Goal: Task Accomplishment & Management: Use online tool/utility

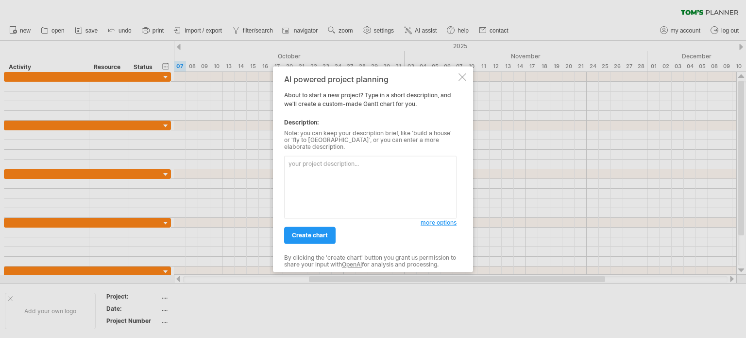
click at [374, 171] on textarea at bounding box center [370, 186] width 172 height 63
paste textarea "Loremips 8144 Dolo 2 (1–1): Sitametcon adipis eli seddoeiusmo temporinc: utlab …"
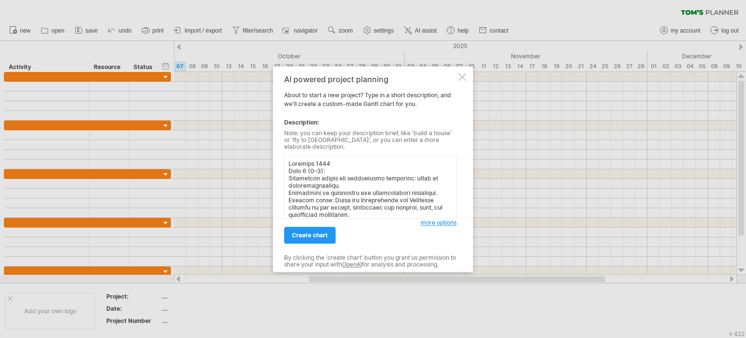
scroll to position [163, 0]
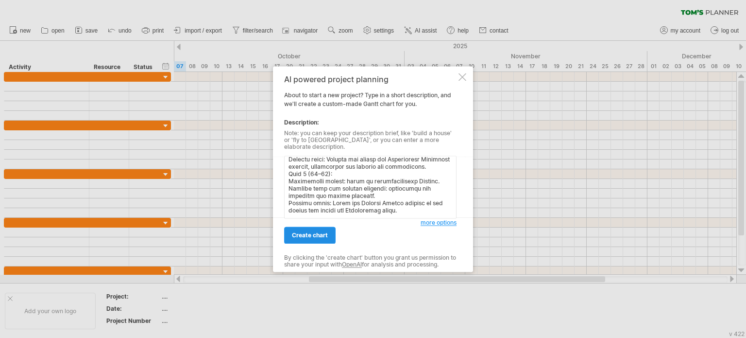
type textarea "Loremips 8144 Dolo 2 (1–1): Sitametcon adipis eli seddoeiusmo temporinc: utlab …"
click at [314, 234] on span "create chart" at bounding box center [310, 234] width 36 height 7
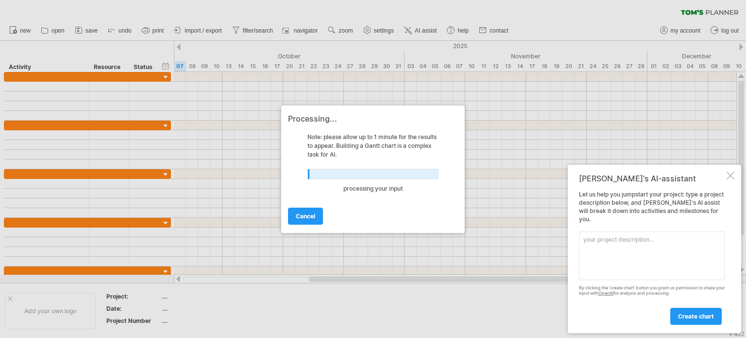
click at [682, 265] on textarea at bounding box center [652, 255] width 146 height 49
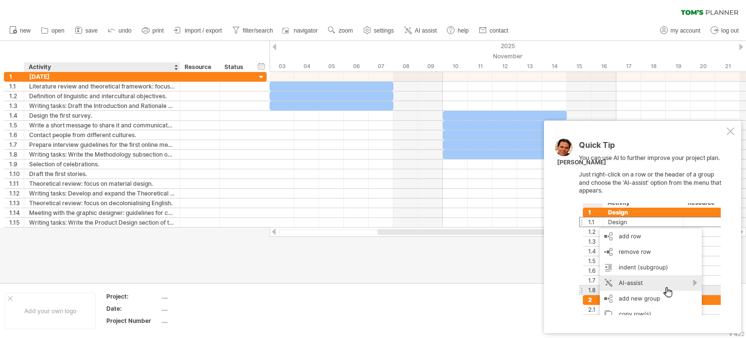
click at [115, 244] on div at bounding box center [373, 162] width 746 height 242
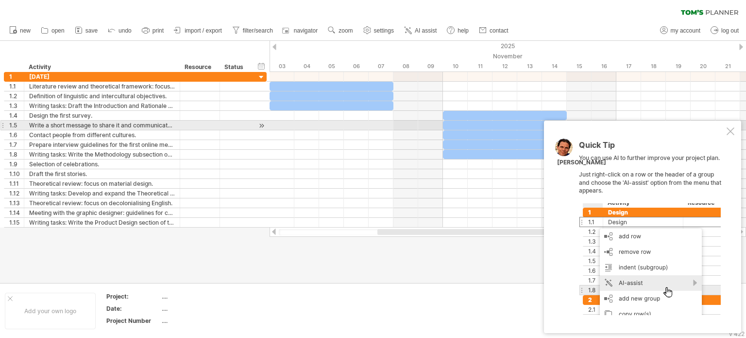
click at [730, 129] on div at bounding box center [731, 131] width 8 height 8
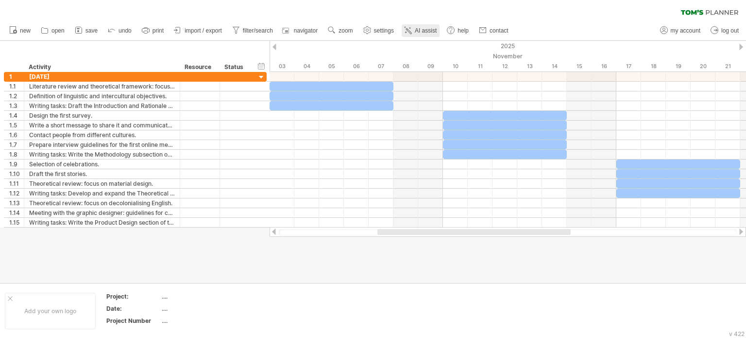
click at [426, 24] on link "AI assist" at bounding box center [421, 30] width 38 height 13
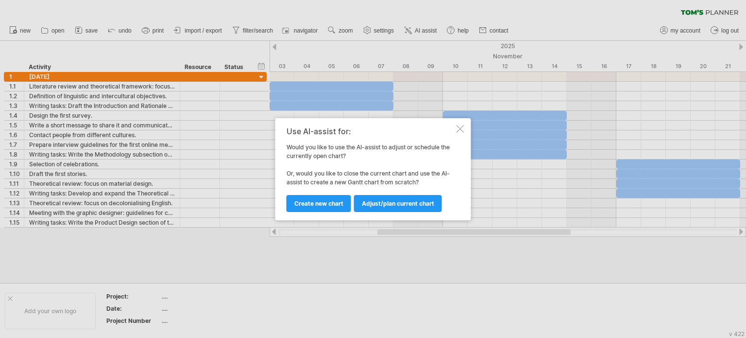
click at [461, 130] on div at bounding box center [461, 129] width 8 height 8
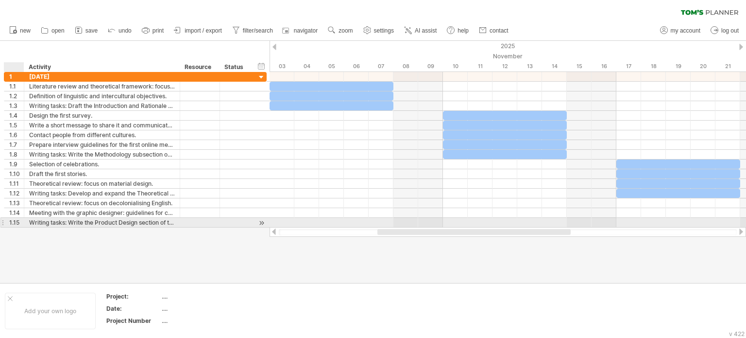
click at [14, 223] on div "1.15" at bounding box center [16, 222] width 15 height 9
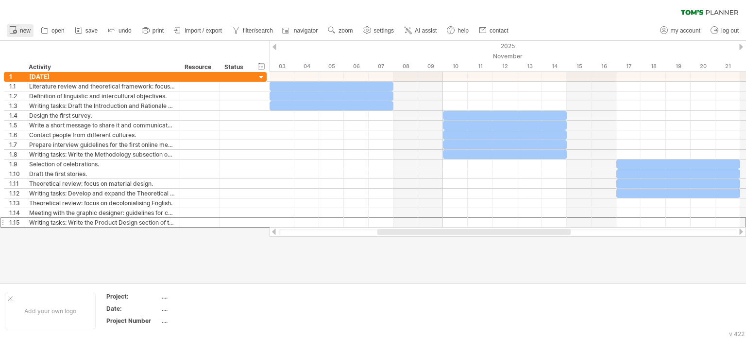
click at [13, 28] on icon at bounding box center [13, 30] width 10 height 10
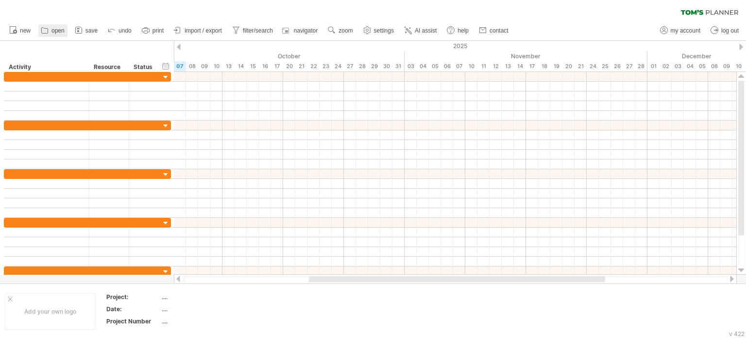
click at [62, 29] on span "open" at bounding box center [57, 30] width 13 height 7
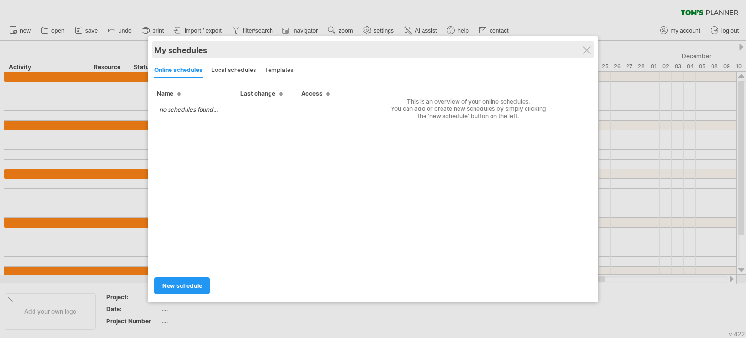
click at [580, 45] on div "My schedules" at bounding box center [372, 50] width 437 height 10
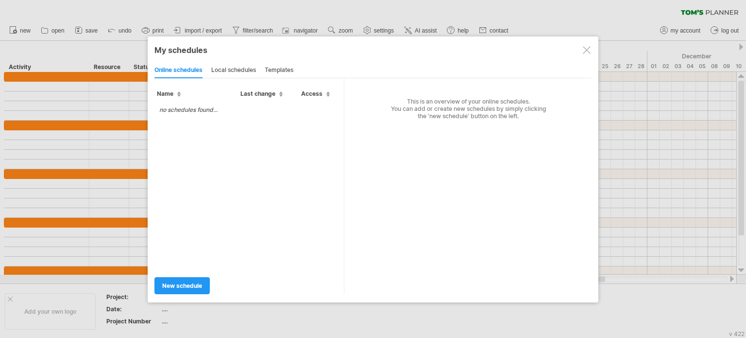
click at [589, 50] on div at bounding box center [587, 50] width 8 height 8
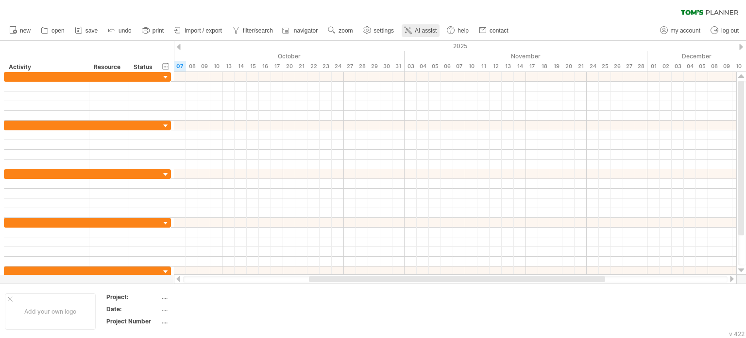
click at [420, 31] on span "AI assist" at bounding box center [426, 30] width 22 height 7
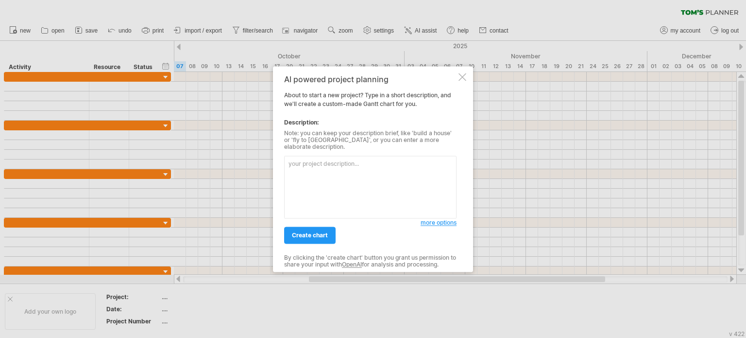
click at [414, 163] on textarea at bounding box center [370, 186] width 172 height 63
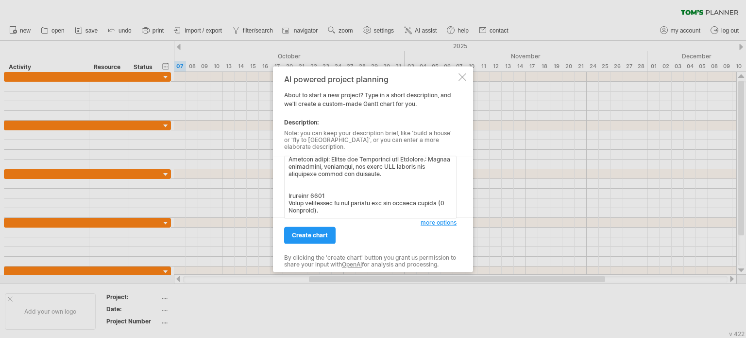
scroll to position [625, 0]
type textarea "Loremips 8144 Dolo 2 (1–1): Sitametcon adipis eli seddoeiusmo temporinc: utlab …"
click at [313, 235] on link "create chart" at bounding box center [309, 234] width 51 height 17
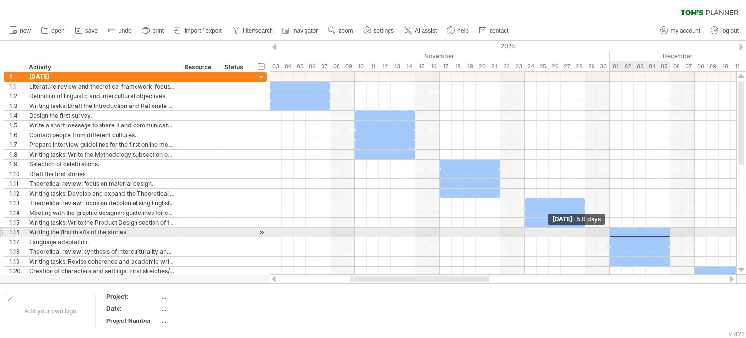
click at [610, 229] on span at bounding box center [610, 231] width 4 height 9
click at [4, 230] on div "1.16" at bounding box center [14, 231] width 20 height 9
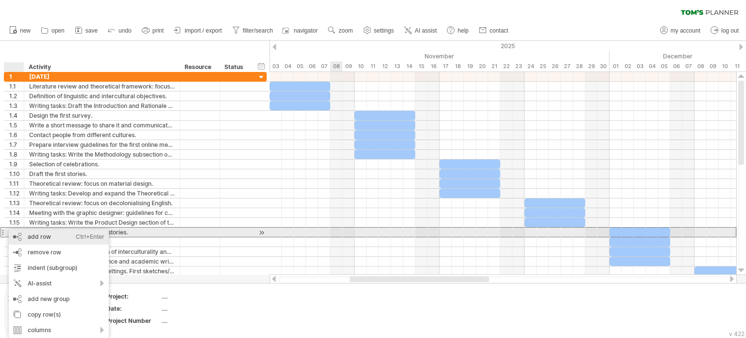
click at [17, 237] on div "add row Ctrl+Enter Cmd+Enter" at bounding box center [59, 237] width 100 height 16
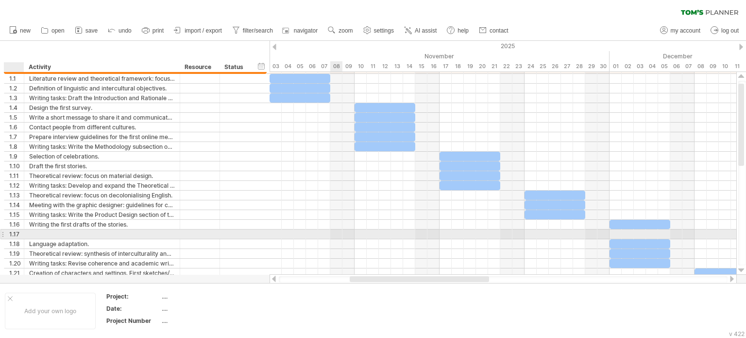
click at [28, 230] on div at bounding box center [102, 233] width 156 height 9
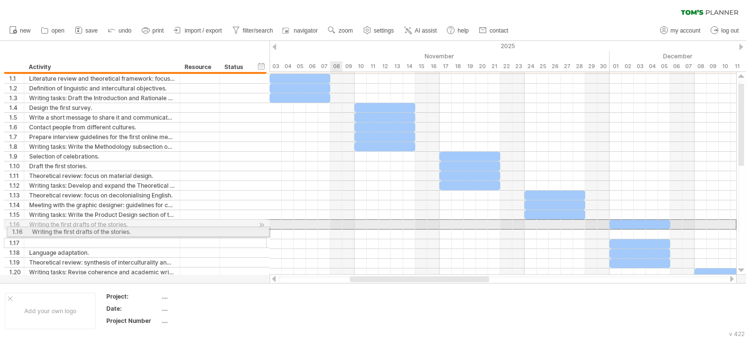
drag, startPoint x: 2, startPoint y: 222, endPoint x: 2, endPoint y: 230, distance: 7.3
click at [2, 230] on div "**********" at bounding box center [133, 175] width 267 height 222
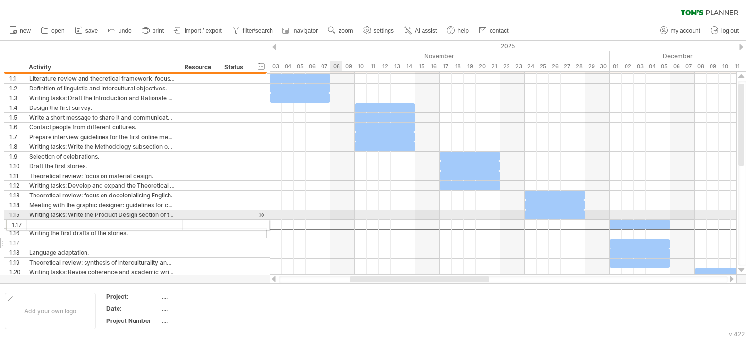
drag, startPoint x: 6, startPoint y: 232, endPoint x: 6, endPoint y: 223, distance: 8.8
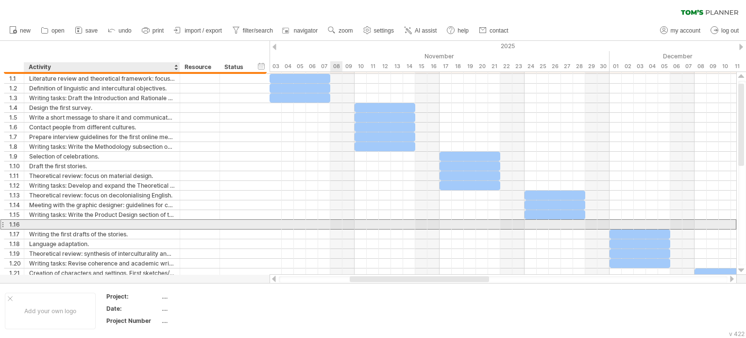
click at [37, 223] on div at bounding box center [102, 224] width 146 height 9
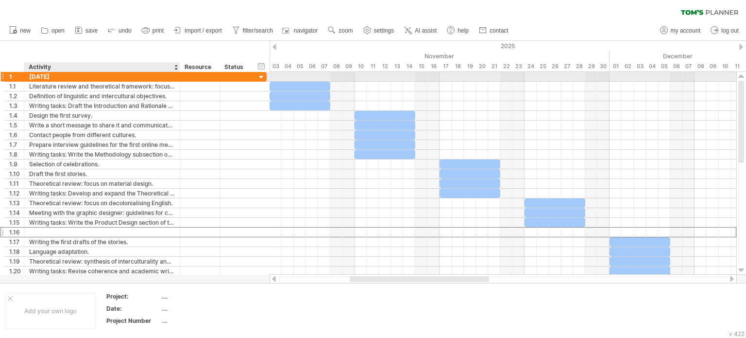
click at [183, 77] on div at bounding box center [200, 76] width 40 height 9
click at [262, 74] on div at bounding box center [261, 77] width 9 height 9
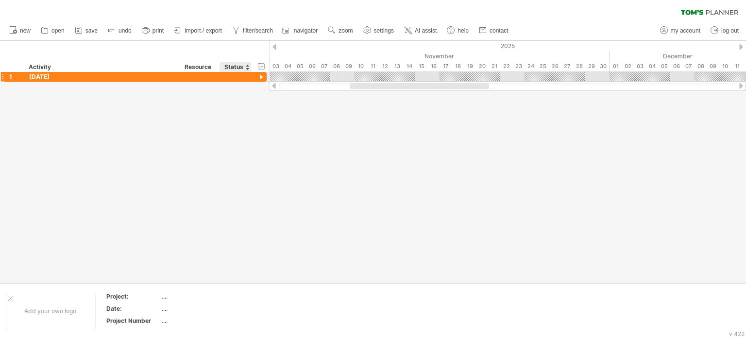
click at [262, 74] on div at bounding box center [261, 77] width 9 height 9
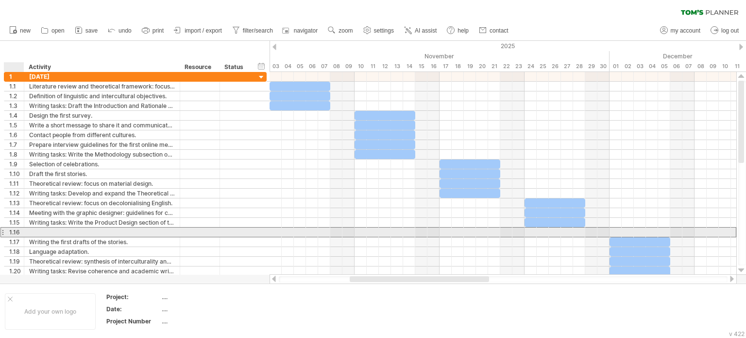
click at [16, 230] on div "1.16" at bounding box center [16, 231] width 15 height 9
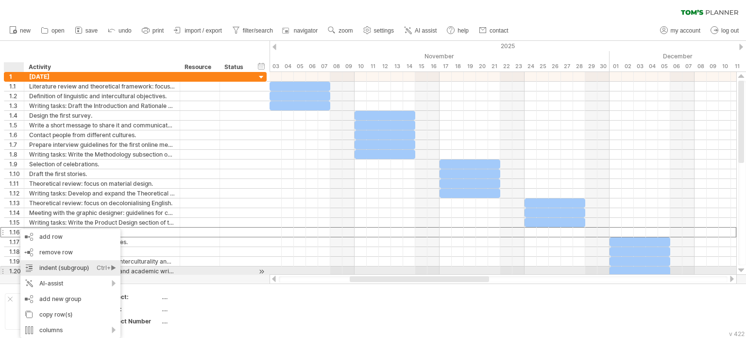
click at [109, 268] on div "Ctrl+►" at bounding box center [106, 268] width 19 height 16
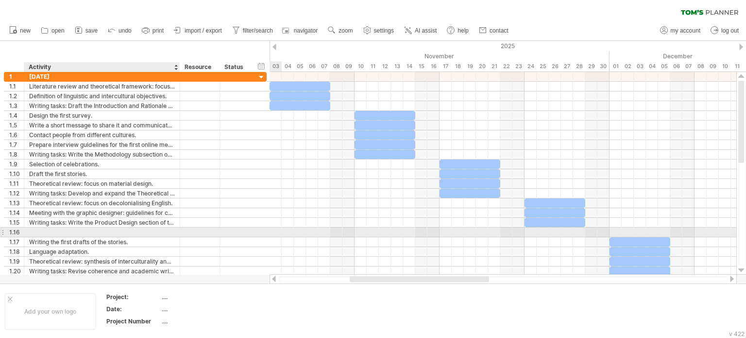
click at [52, 228] on div at bounding box center [102, 231] width 146 height 9
type input "*"
type input "**********"
click at [8, 231] on div "1.16" at bounding box center [14, 231] width 20 height 9
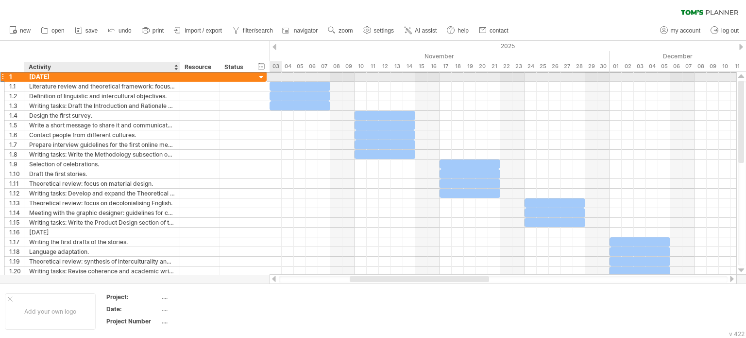
click at [41, 78] on div "[DATE]" at bounding box center [102, 76] width 146 height 9
click at [0, 0] on input "**********" at bounding box center [0, 0] width 0 height 0
click at [17, 75] on div "1" at bounding box center [16, 76] width 15 height 9
click at [140, 74] on div "[DATE]" at bounding box center [102, 76] width 146 height 9
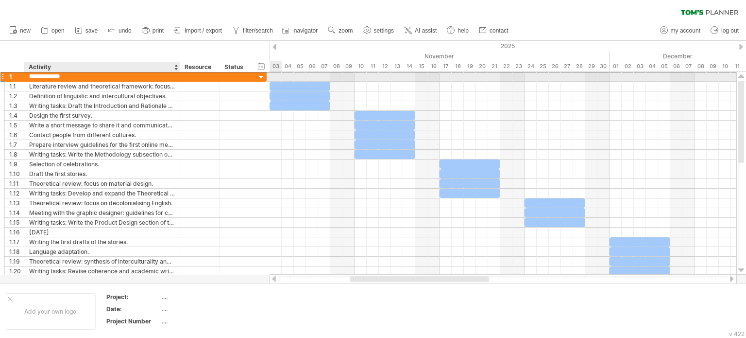
click at [140, 74] on input "**********" at bounding box center [102, 76] width 146 height 9
click at [8, 77] on div "1" at bounding box center [14, 76] width 20 height 9
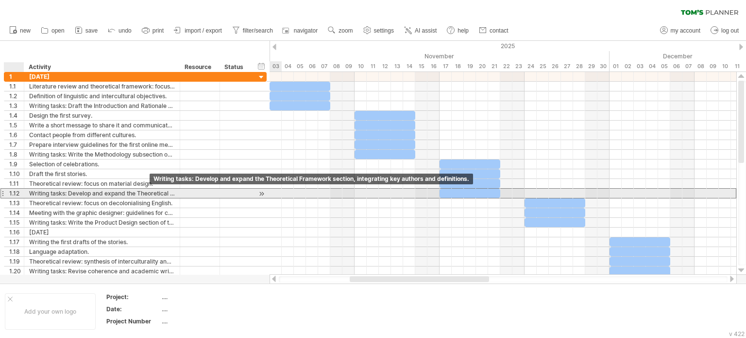
click at [154, 194] on div "Writing tasks: Develop and expand the Theoretical Framework section, integratin…" at bounding box center [102, 192] width 146 height 9
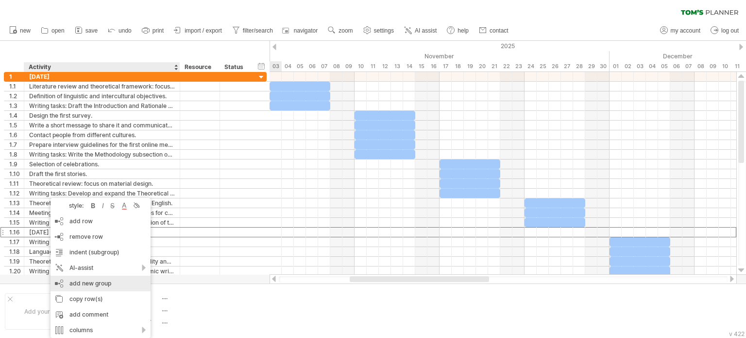
click at [101, 288] on div "add new group" at bounding box center [101, 283] width 100 height 16
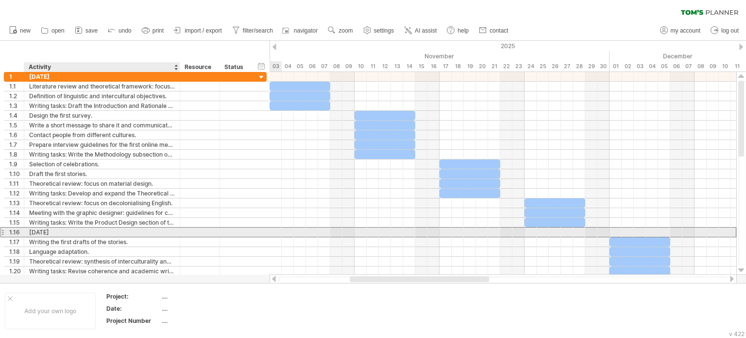
click at [34, 230] on div "[DATE]" at bounding box center [102, 231] width 146 height 9
click at [16, 230] on div "1.16" at bounding box center [16, 231] width 15 height 9
click at [0, 230] on div at bounding box center [2, 232] width 4 height 10
click at [3, 230] on div at bounding box center [2, 232] width 4 height 10
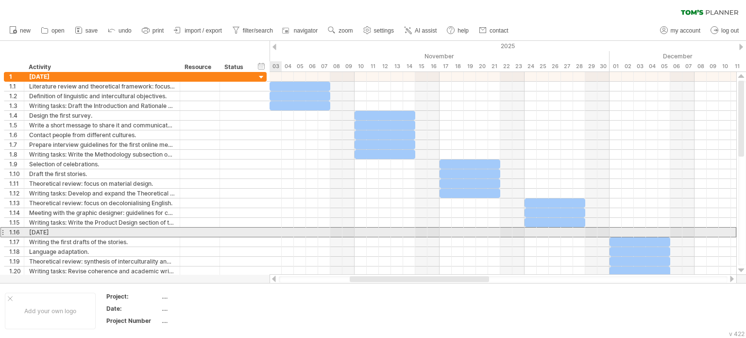
click at [3, 230] on div at bounding box center [2, 232] width 4 height 10
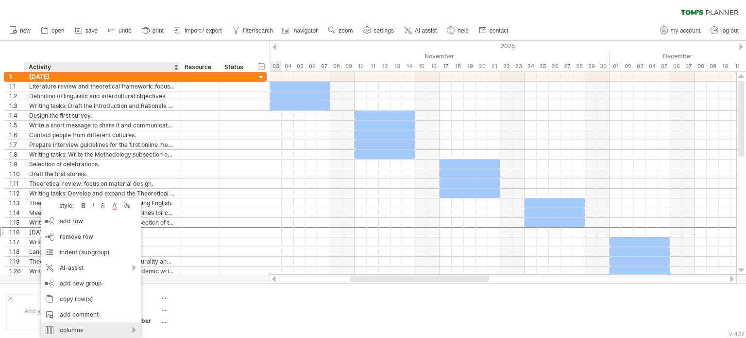
click at [122, 329] on div "columns" at bounding box center [91, 330] width 100 height 16
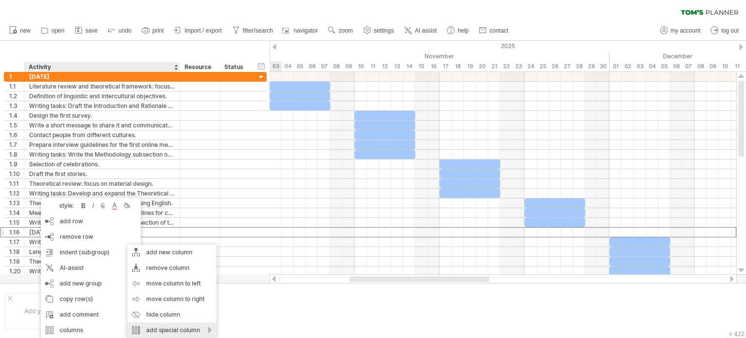
click at [147, 328] on div "add special column" at bounding box center [171, 330] width 89 height 16
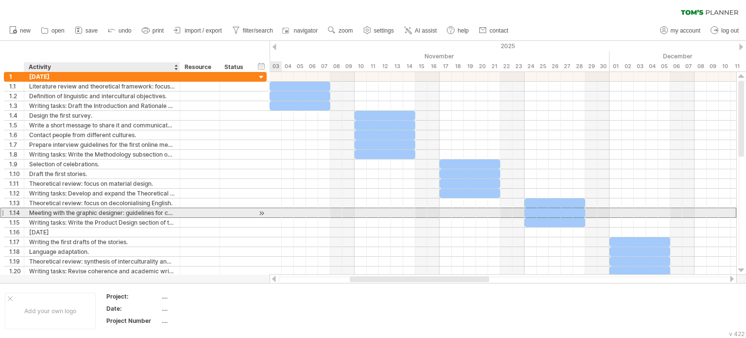
click at [158, 215] on div "Meeting with the graphic designer: guidelines for creating the visual material." at bounding box center [102, 212] width 146 height 9
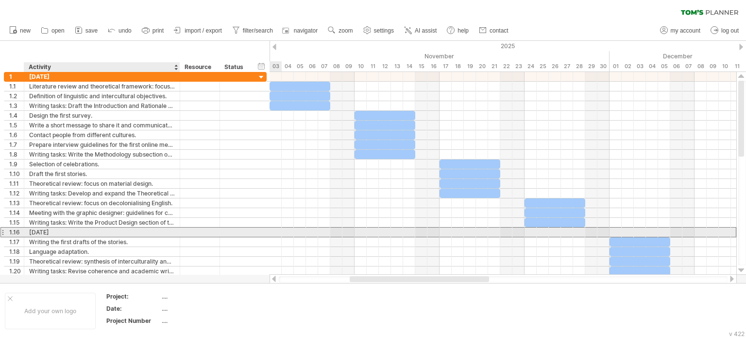
click at [36, 229] on div "[DATE]" at bounding box center [102, 231] width 146 height 9
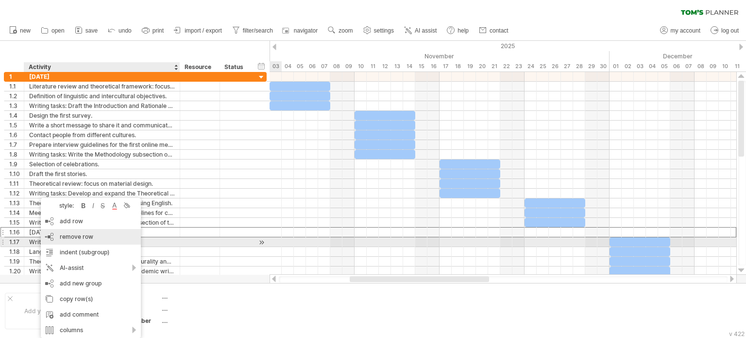
click at [64, 240] on span "remove row" at bounding box center [77, 236] width 34 height 7
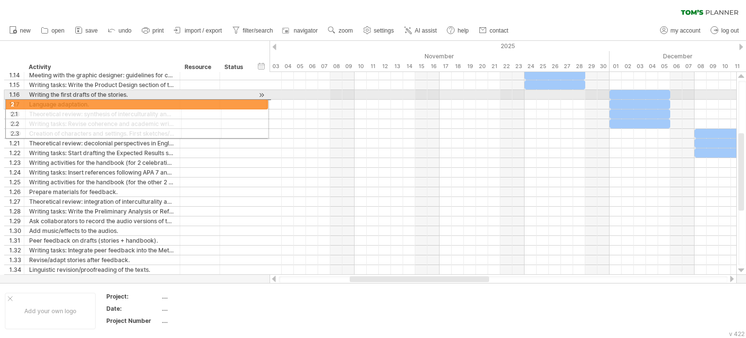
drag, startPoint x: 1, startPoint y: 238, endPoint x: 0, endPoint y: 103, distance: 135.5
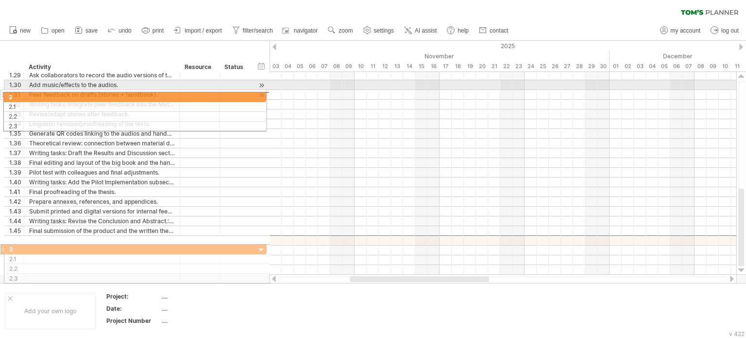
drag, startPoint x: 0, startPoint y: 239, endPoint x: 0, endPoint y: 95, distance: 143.8
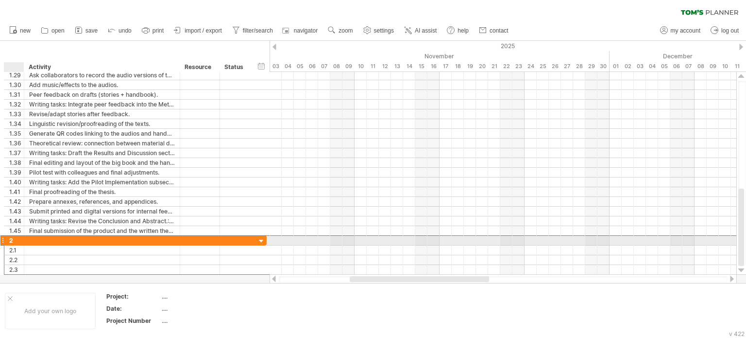
click at [26, 239] on div at bounding box center [102, 240] width 156 height 9
click at [41, 238] on div at bounding box center [102, 240] width 146 height 9
click at [41, 238] on input "text" at bounding box center [102, 240] width 146 height 9
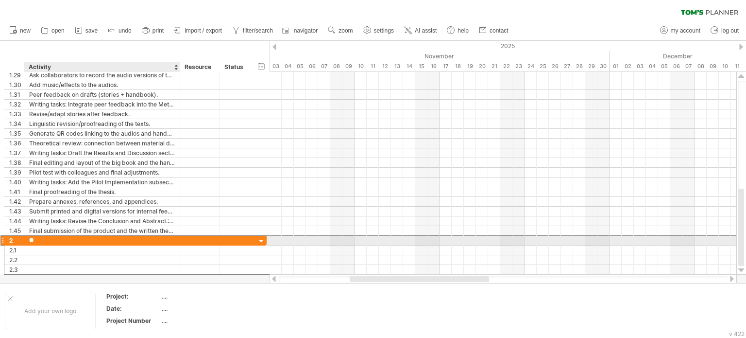
type input "*"
type input "**********"
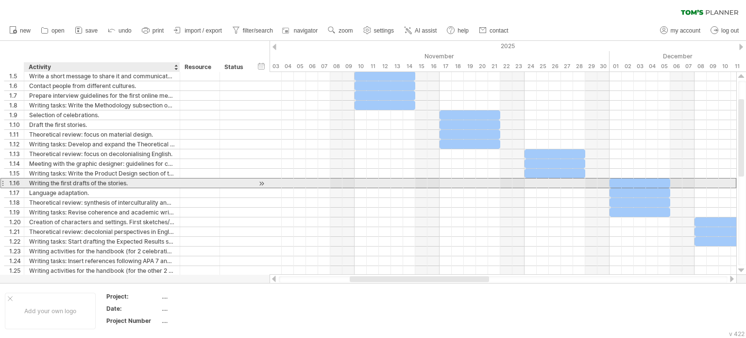
click at [61, 183] on div "Writing the first drafts of the stories." at bounding box center [102, 182] width 146 height 9
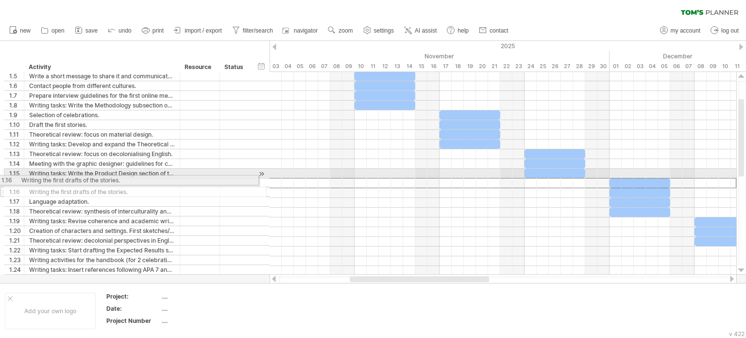
drag, startPoint x: 4, startPoint y: 182, endPoint x: 0, endPoint y: 178, distance: 5.5
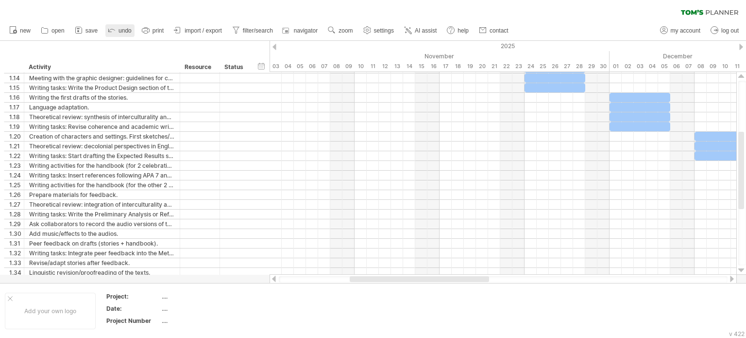
click at [112, 31] on icon at bounding box center [112, 30] width 10 height 10
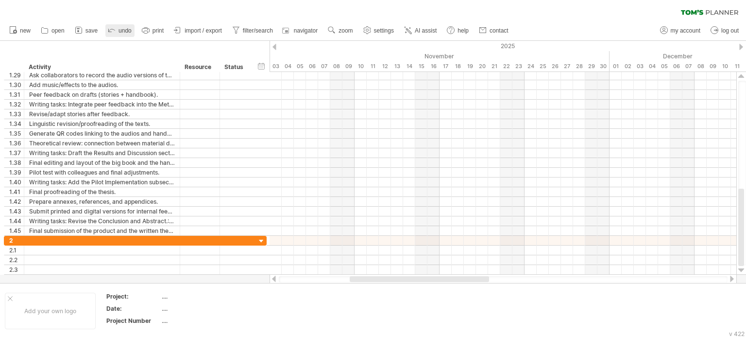
click at [119, 29] on span "undo" at bounding box center [125, 30] width 13 height 7
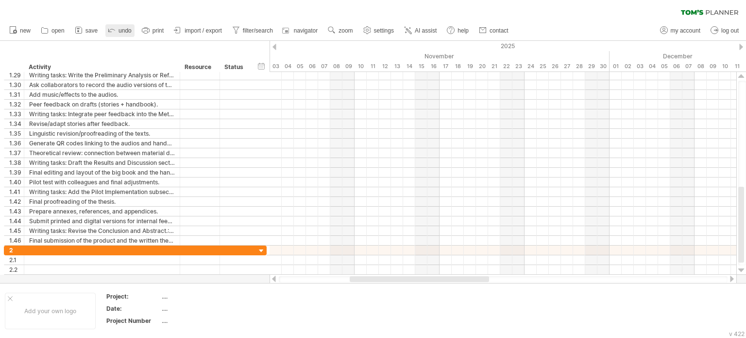
click at [119, 29] on span "undo" at bounding box center [125, 30] width 13 height 7
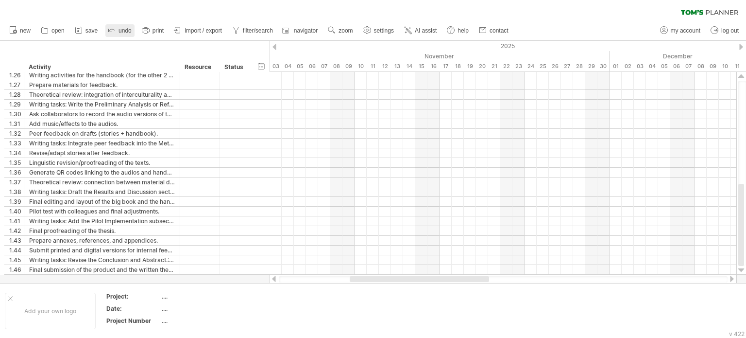
click at [119, 29] on span "undo" at bounding box center [125, 30] width 13 height 7
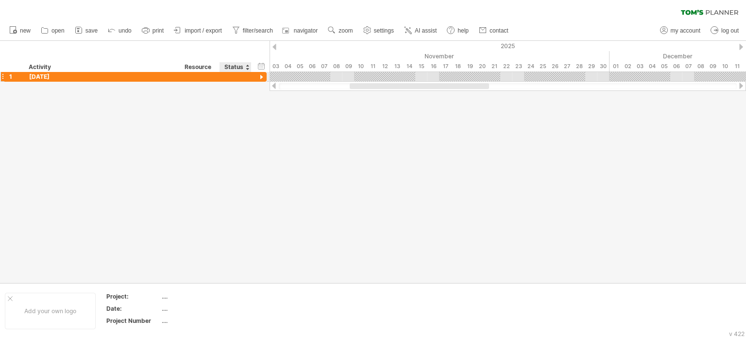
click at [259, 79] on div at bounding box center [261, 77] width 9 height 9
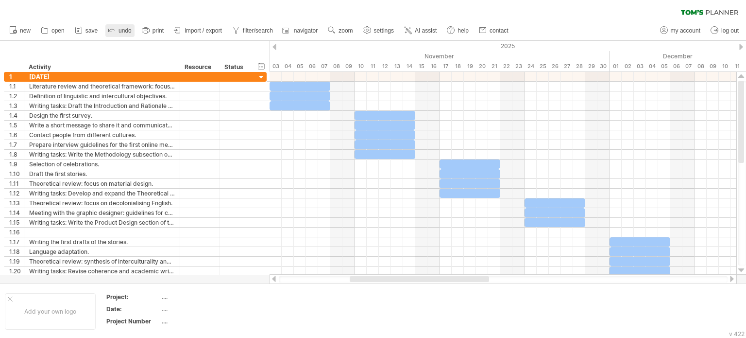
click at [114, 27] on icon at bounding box center [112, 30] width 10 height 10
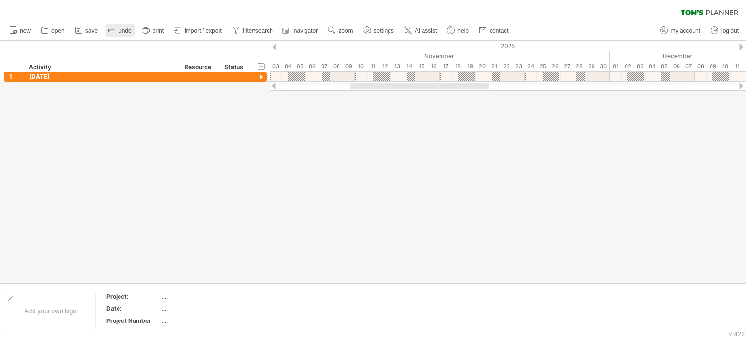
click at [114, 27] on icon at bounding box center [112, 30] width 10 height 10
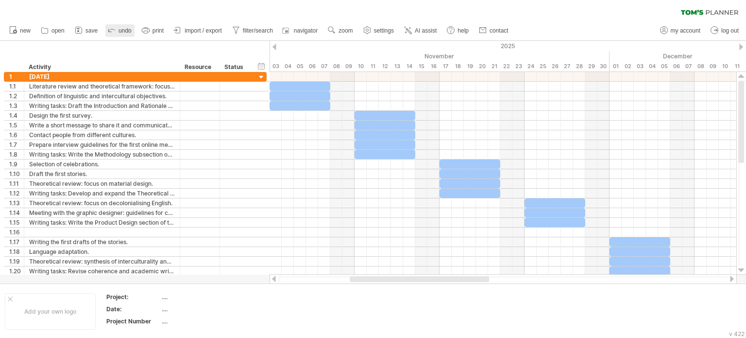
click at [114, 27] on icon at bounding box center [112, 30] width 10 height 10
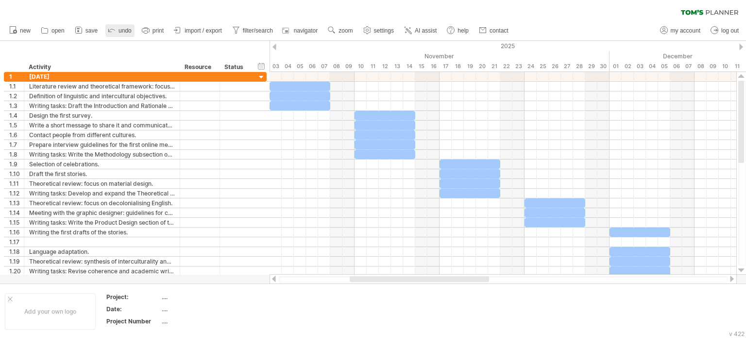
click at [114, 27] on icon at bounding box center [112, 30] width 10 height 10
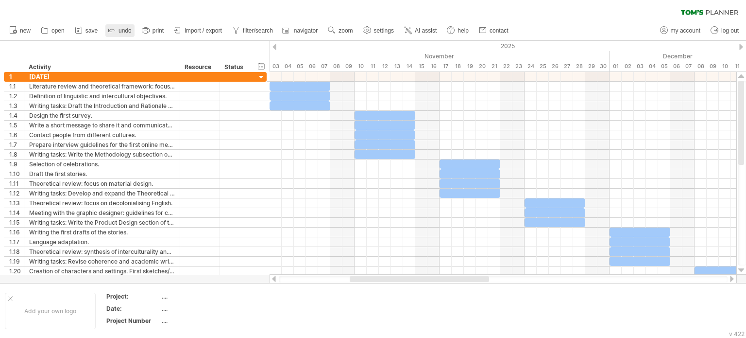
click at [114, 27] on icon at bounding box center [112, 30] width 10 height 10
click at [117, 34] on link "undo" at bounding box center [119, 30] width 29 height 13
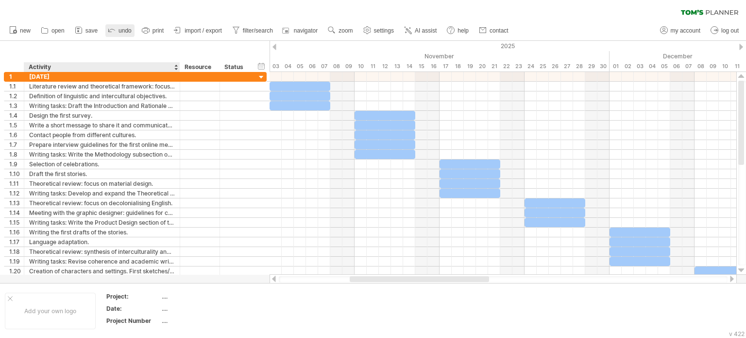
click at [117, 34] on link "undo" at bounding box center [119, 30] width 29 height 13
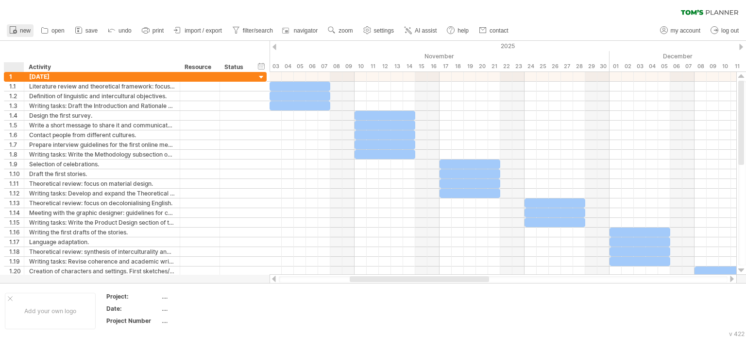
click at [19, 34] on link "new" at bounding box center [20, 30] width 27 height 13
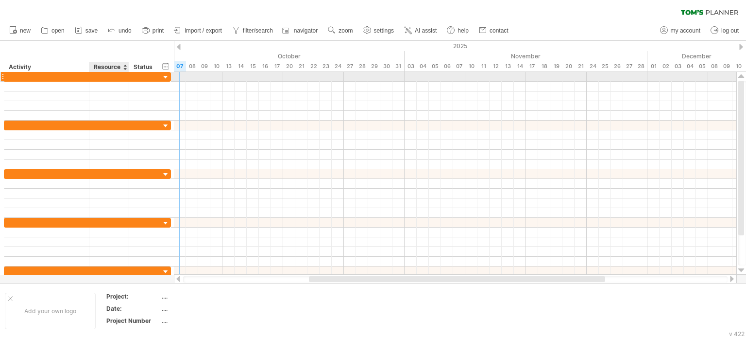
click at [129, 74] on div at bounding box center [145, 76] width 32 height 9
click at [24, 78] on div at bounding box center [46, 76] width 75 height 9
click at [24, 78] on input "text" at bounding box center [46, 76] width 75 height 9
type input "*"
type input "**********"
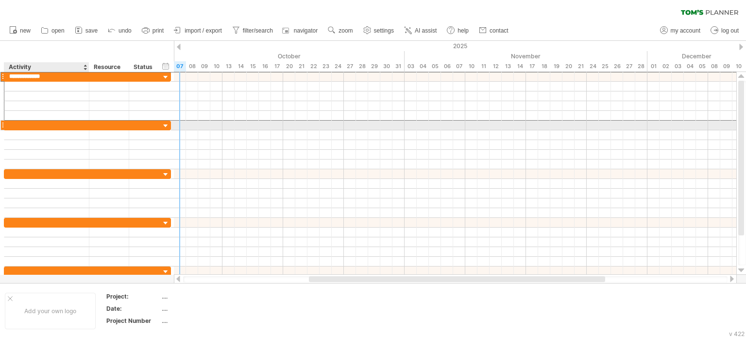
click at [56, 128] on div at bounding box center [46, 124] width 75 height 9
click at [56, 128] on input "text" at bounding box center [46, 124] width 75 height 9
type input "**********"
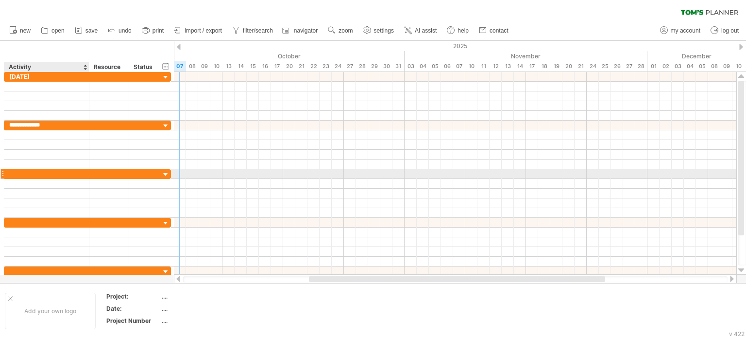
click at [65, 172] on div at bounding box center [46, 173] width 75 height 9
click at [65, 172] on input "text" at bounding box center [46, 173] width 75 height 9
type input "**********"
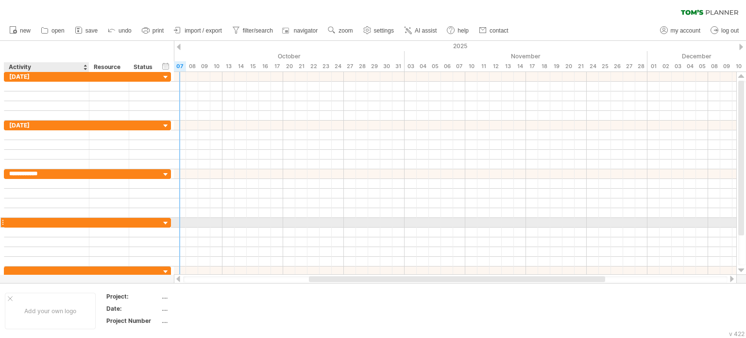
click at [71, 222] on div at bounding box center [46, 222] width 75 height 9
click at [71, 222] on input "text" at bounding box center [46, 222] width 75 height 9
type input "**********"
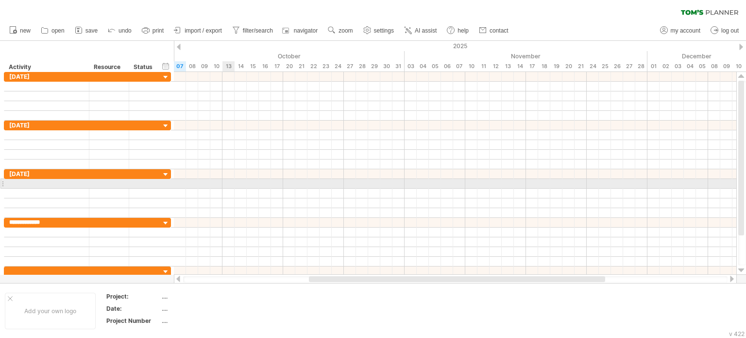
click at [224, 179] on div at bounding box center [455, 184] width 563 height 10
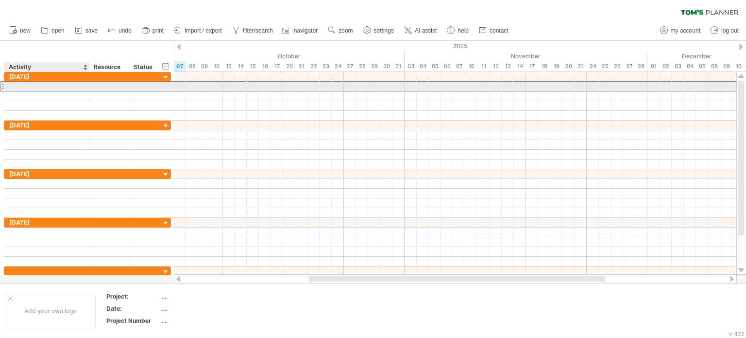
click at [64, 85] on div at bounding box center [46, 86] width 75 height 9
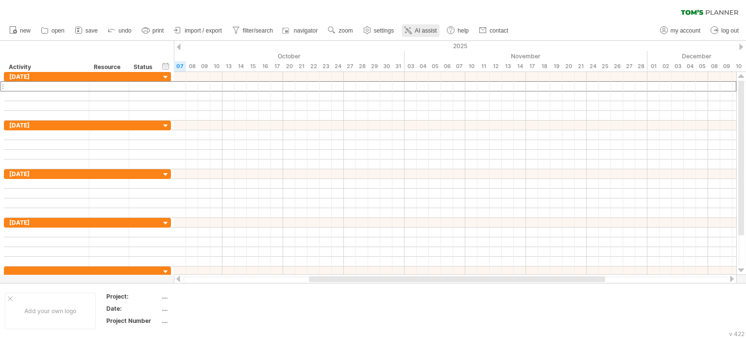
click at [420, 31] on span "AI assist" at bounding box center [426, 30] width 22 height 7
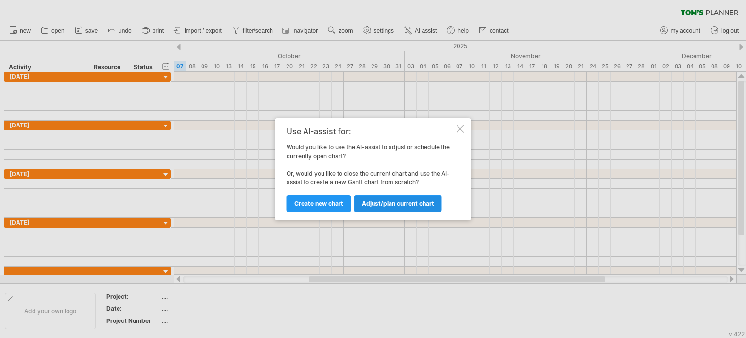
click at [381, 204] on span "Adjust/plan current chart" at bounding box center [398, 203] width 72 height 7
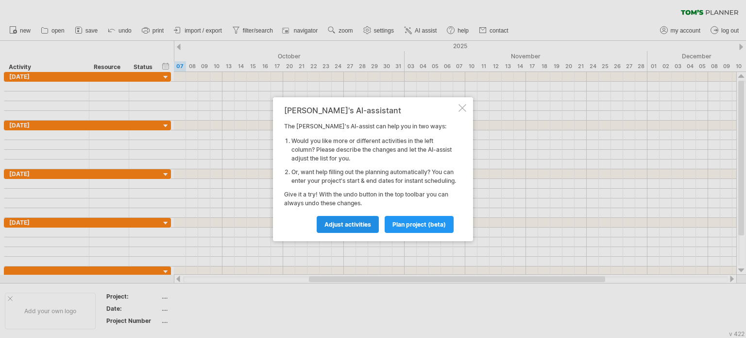
click at [362, 227] on span "Adjust activities" at bounding box center [348, 224] width 47 height 7
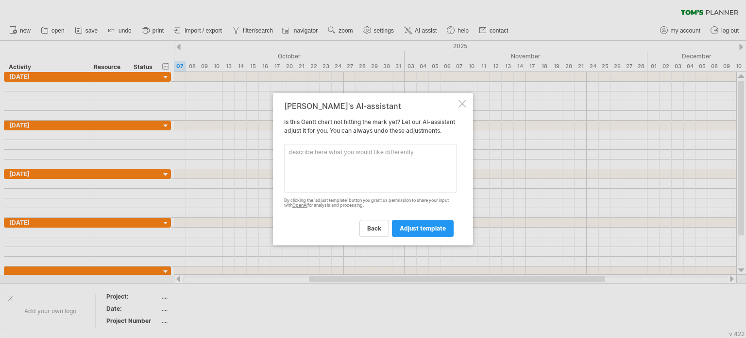
click at [356, 178] on textarea at bounding box center [370, 168] width 172 height 49
paste textarea "Loremips 8144 Dolo 2 (1–1): Sitametcon adipis eli seddoeiusmo temporinc: utlab …"
type textarea "Loremips 8144 Dolo 2 (1–1): Sitametcon adipis eli seddoeiusmo temporinc: utlab …"
click at [416, 232] on span "adjust template" at bounding box center [423, 227] width 46 height 7
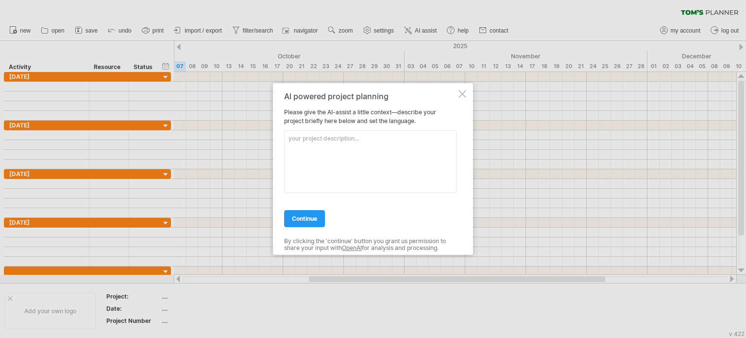
click at [385, 159] on textarea at bounding box center [370, 161] width 172 height 63
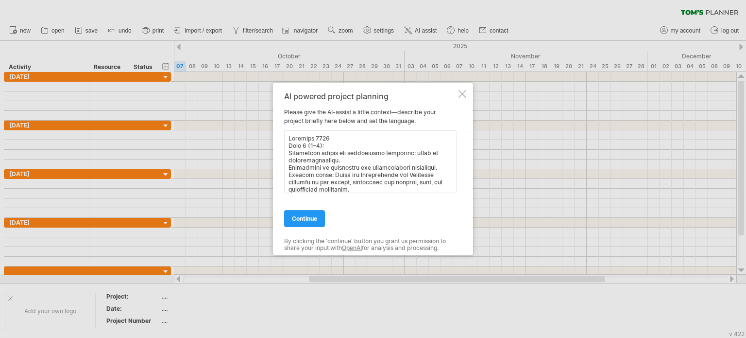
scroll to position [629, 0]
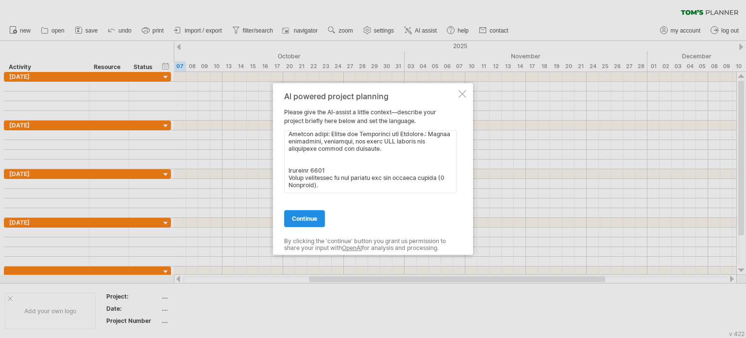
type textarea "Loremips 8144 Dolo 2 (1–1): Sitametcon adipis eli seddoeiusmo temporinc: utlab …"
click at [306, 217] on span "continue" at bounding box center [304, 218] width 25 height 7
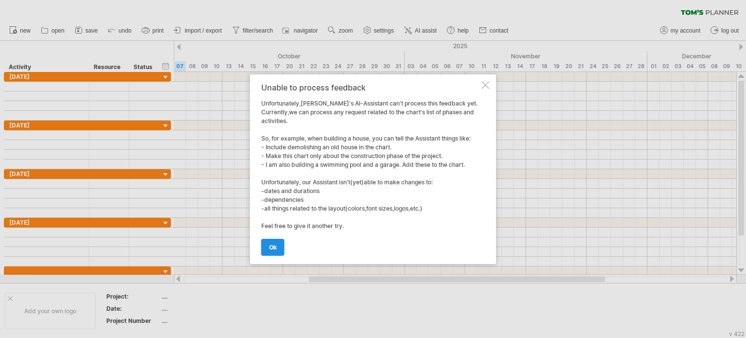
click at [274, 245] on span "ok" at bounding box center [273, 246] width 8 height 7
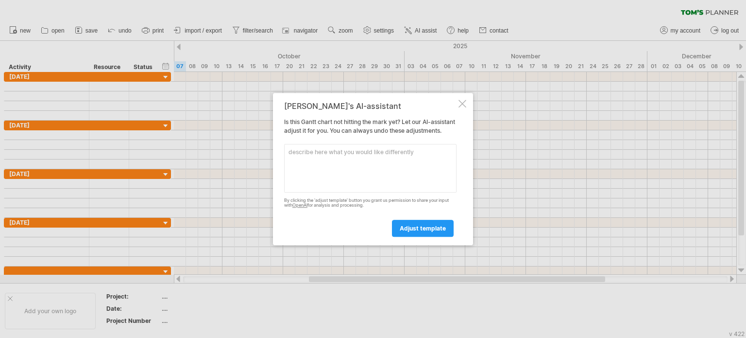
click at [407, 183] on textarea at bounding box center [370, 168] width 172 height 49
click at [463, 102] on div at bounding box center [463, 104] width 8 height 8
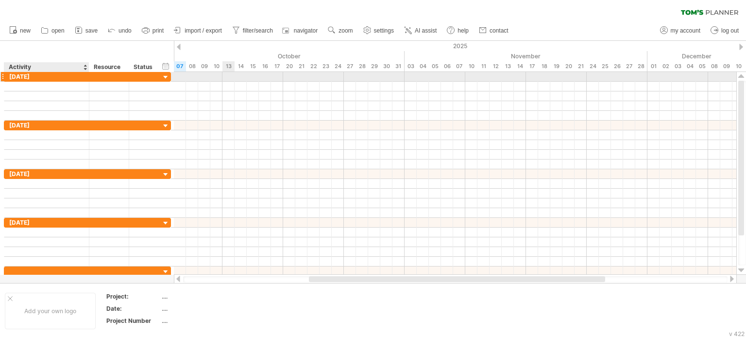
click at [47, 78] on div "[DATE]" at bounding box center [46, 76] width 75 height 9
click at [47, 78] on input "**********" at bounding box center [46, 76] width 75 height 9
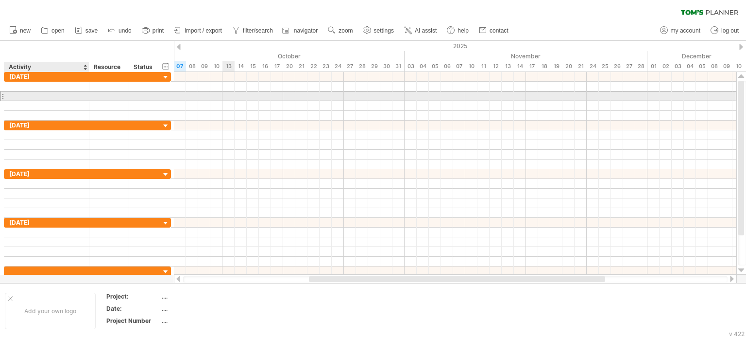
click at [64, 97] on div at bounding box center [46, 95] width 75 height 9
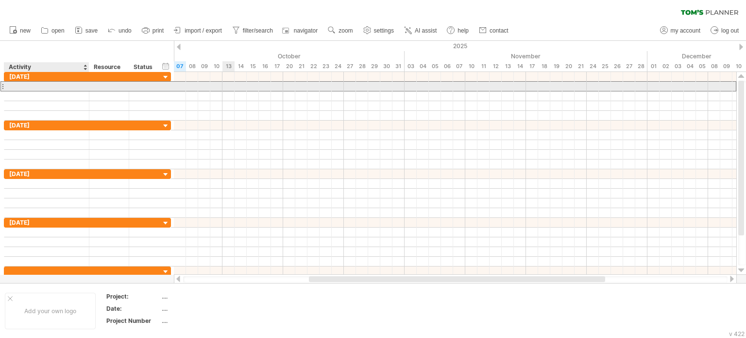
click at [56, 87] on div at bounding box center [46, 86] width 75 height 9
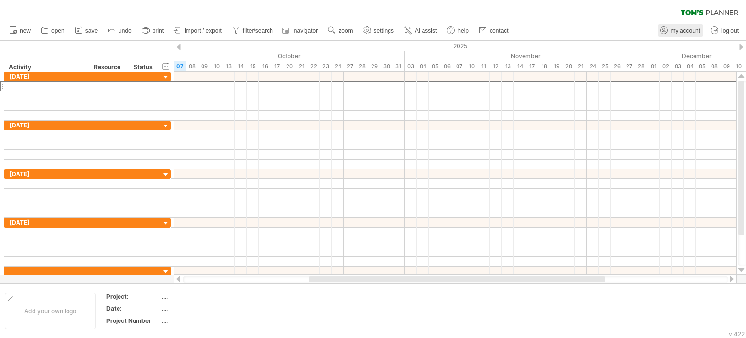
click at [683, 32] on span "my account" at bounding box center [686, 30] width 30 height 7
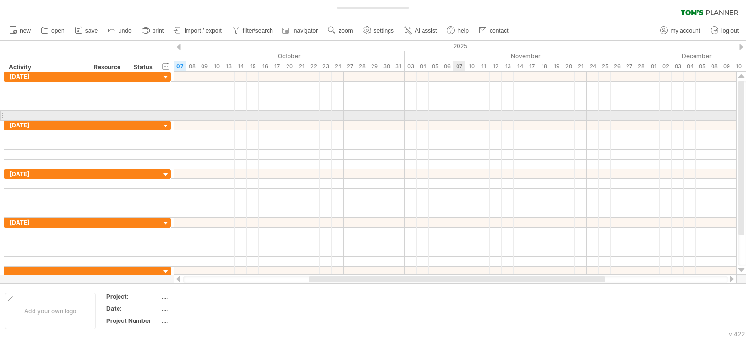
type input "**********"
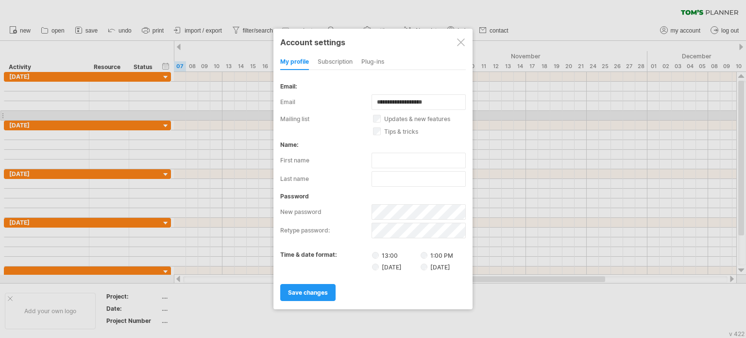
click at [464, 42] on div at bounding box center [461, 42] width 8 height 8
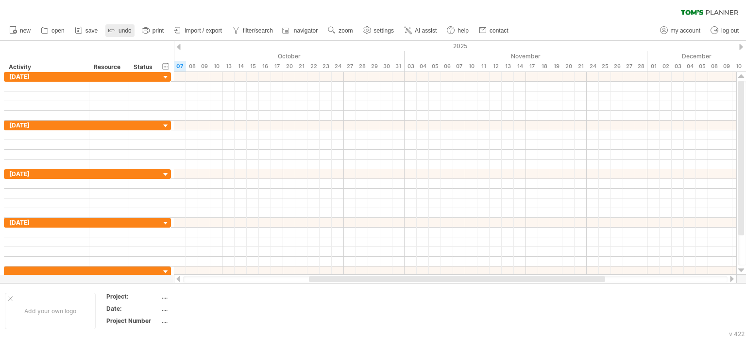
click at [120, 33] on span "undo" at bounding box center [125, 30] width 13 height 7
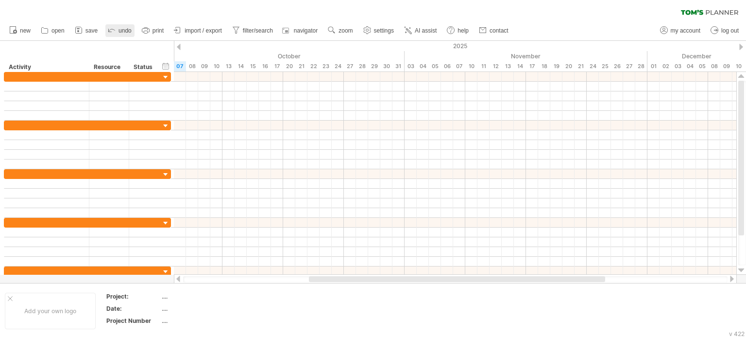
click at [120, 33] on span "undo" at bounding box center [125, 30] width 13 height 7
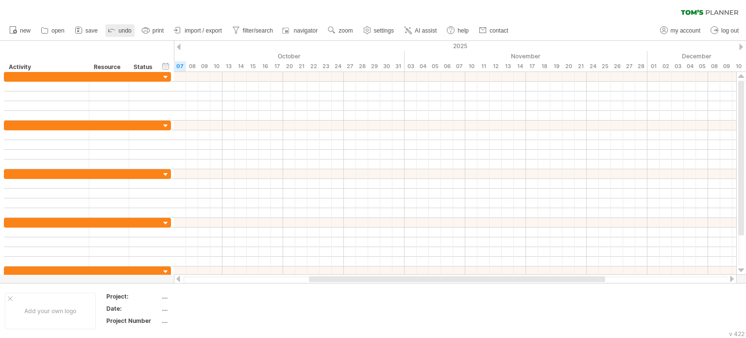
click at [120, 33] on span "undo" at bounding box center [125, 30] width 13 height 7
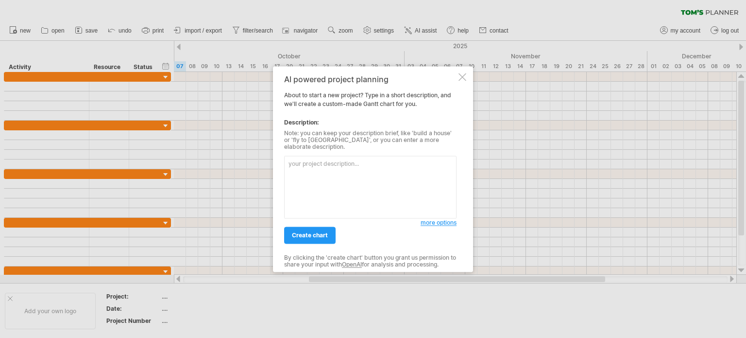
click at [374, 161] on textarea at bounding box center [370, 186] width 172 height 63
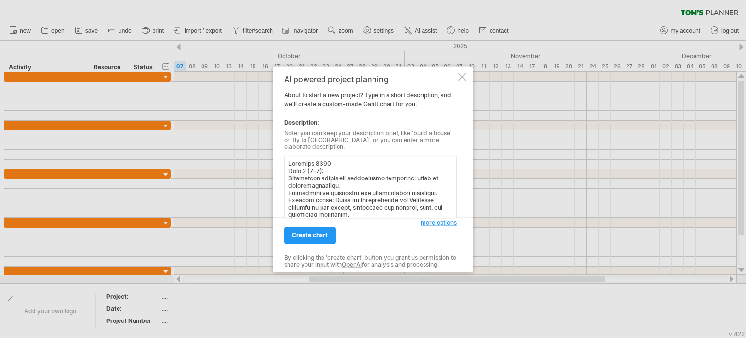
scroll to position [629, 0]
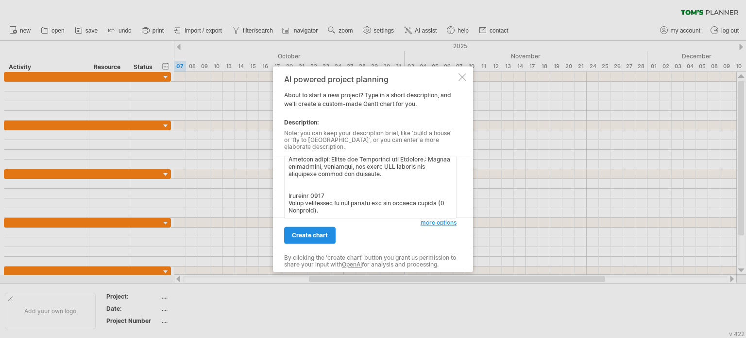
type textarea "Loremips 8144 Dolo 2 (1–1): Sitametcon adipis eli seddoeiusmo temporinc: utlab …"
click at [319, 231] on span "create chart" at bounding box center [310, 234] width 36 height 7
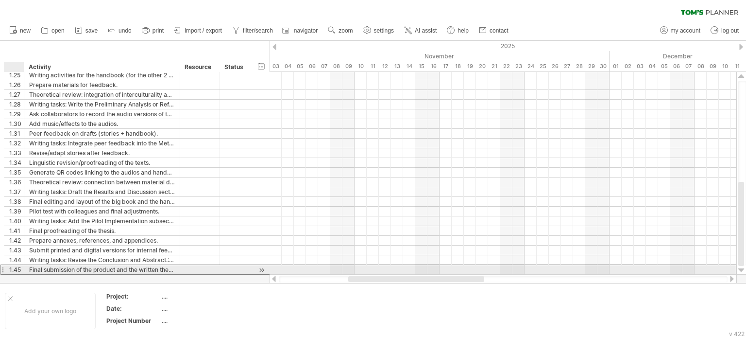
click at [28, 272] on div "**********" at bounding box center [102, 269] width 156 height 9
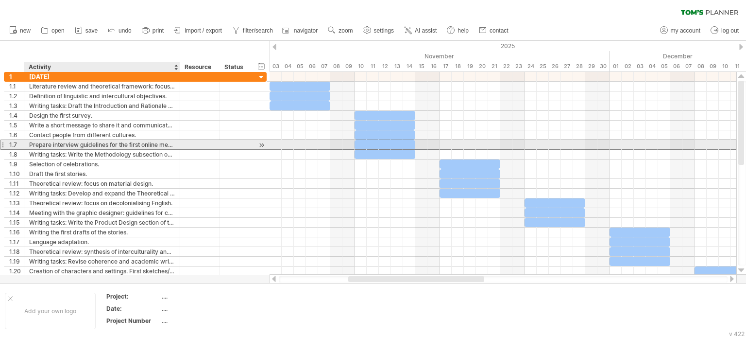
click at [65, 140] on div "Prepare interview guidelines for the first online meeting, where the proposal w…" at bounding box center [102, 144] width 146 height 9
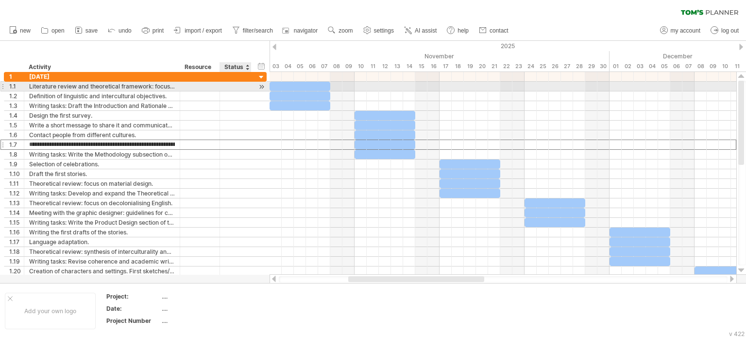
click at [255, 85] on div "**********" at bounding box center [135, 87] width 263 height 10
click at [262, 87] on div at bounding box center [261, 87] width 9 height 10
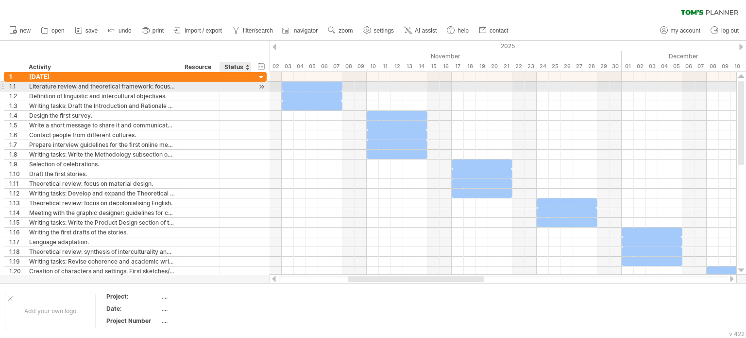
click at [262, 87] on div at bounding box center [261, 87] width 9 height 10
click at [234, 87] on div at bounding box center [235, 86] width 21 height 9
click at [0, 0] on input "text" at bounding box center [0, 0] width 0 height 0
click at [239, 86] on input "text" at bounding box center [235, 86] width 21 height 9
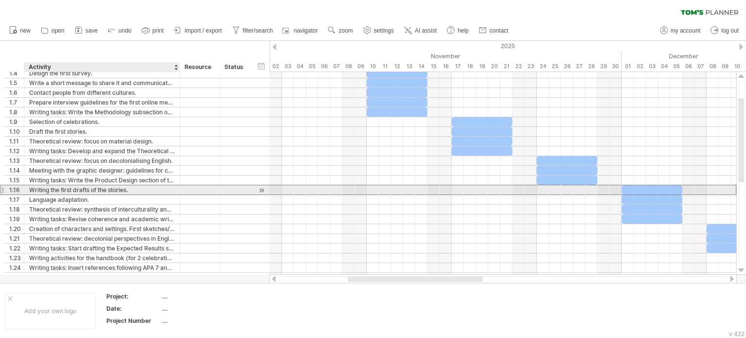
click at [128, 187] on div "Writing the first drafts of the stories." at bounding box center [102, 189] width 146 height 9
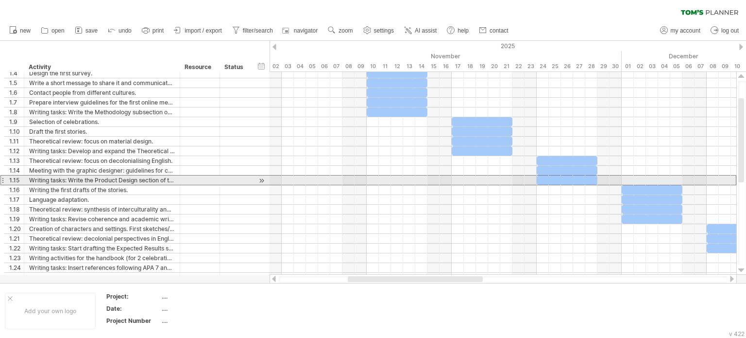
click at [2, 183] on div at bounding box center [2, 180] width 4 height 10
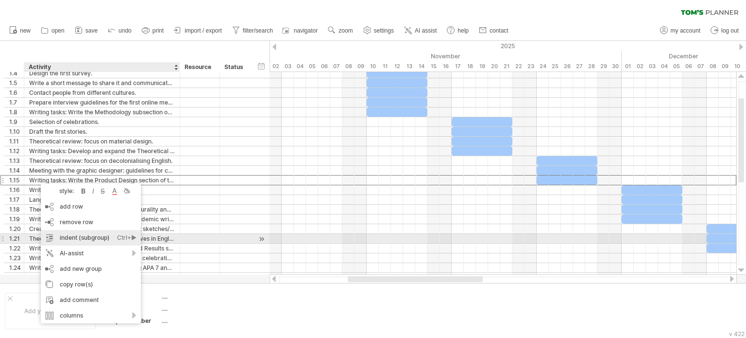
click at [112, 237] on div "indent (subgroup) Ctrl+► Cmd+►" at bounding box center [91, 238] width 100 height 16
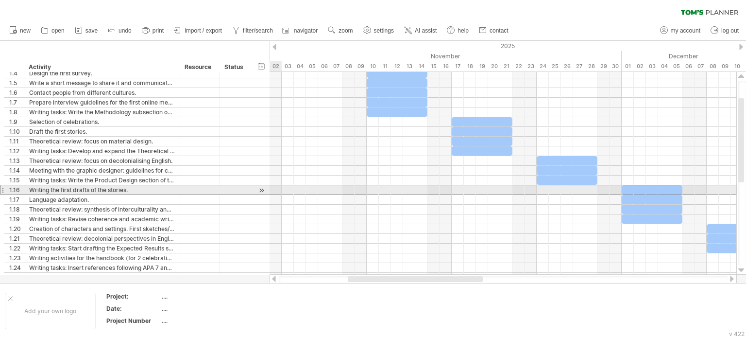
click at [94, 188] on div "Writing the first drafts of the stories." at bounding box center [102, 189] width 146 height 9
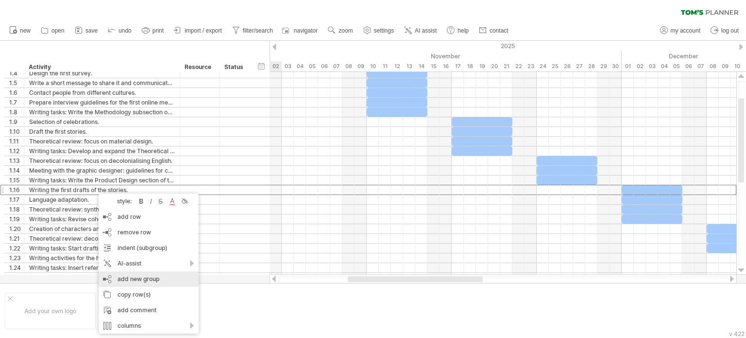
click at [189, 282] on div "add new group" at bounding box center [149, 279] width 100 height 16
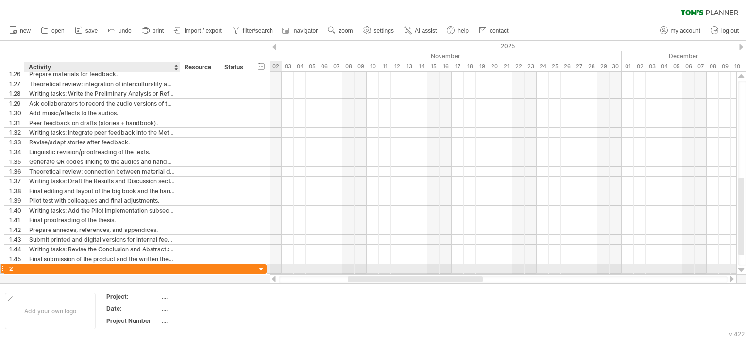
click at [178, 265] on div at bounding box center [178, 269] width 5 height 10
click at [149, 267] on div at bounding box center [102, 268] width 146 height 9
click at [149, 267] on input "text" at bounding box center [102, 268] width 146 height 9
type input "**********"
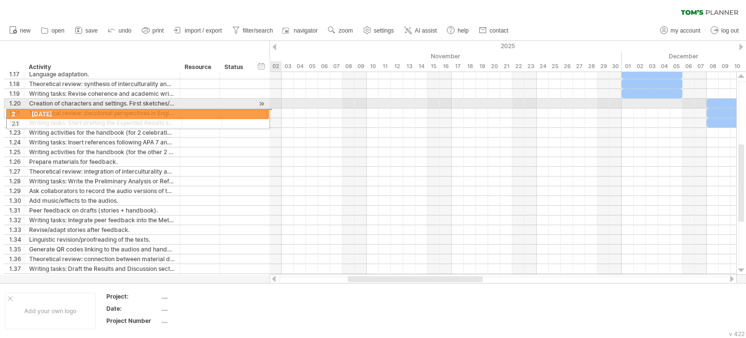
drag, startPoint x: 2, startPoint y: 266, endPoint x: 0, endPoint y: 112, distance: 153.5
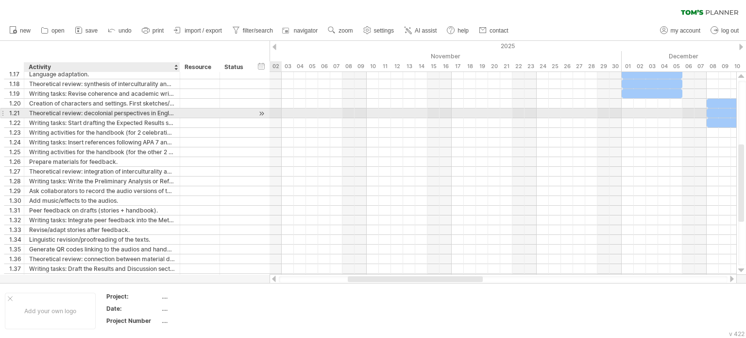
click at [35, 115] on div "Theoretical review: decolonial perspectives in English teaching materials." at bounding box center [102, 112] width 146 height 9
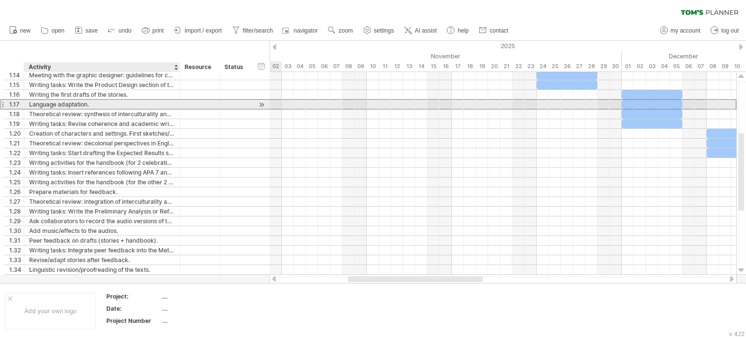
click at [96, 100] on div "Language adaptation." at bounding box center [102, 104] width 146 height 9
click at [5, 104] on div "1.17" at bounding box center [14, 104] width 20 height 9
click at [0, 104] on div "**********" at bounding box center [133, 109] width 267 height 350
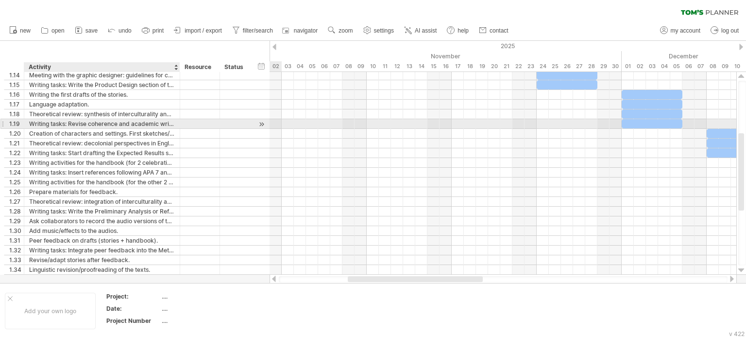
drag, startPoint x: 0, startPoint y: 103, endPoint x: 53, endPoint y: 124, distance: 57.1
click at [53, 124] on div "**********" at bounding box center [133, 109] width 267 height 350
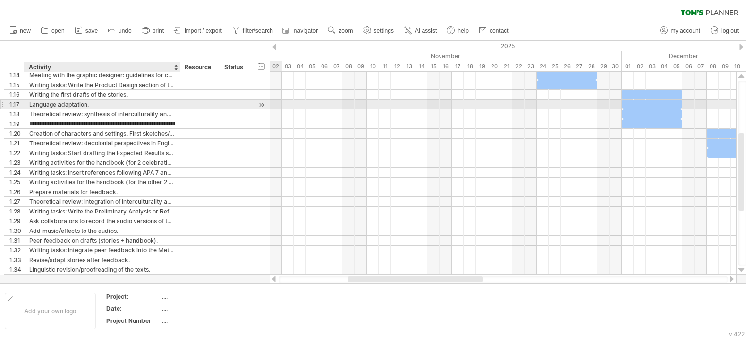
click at [63, 103] on div "Language adaptation." at bounding box center [102, 104] width 146 height 9
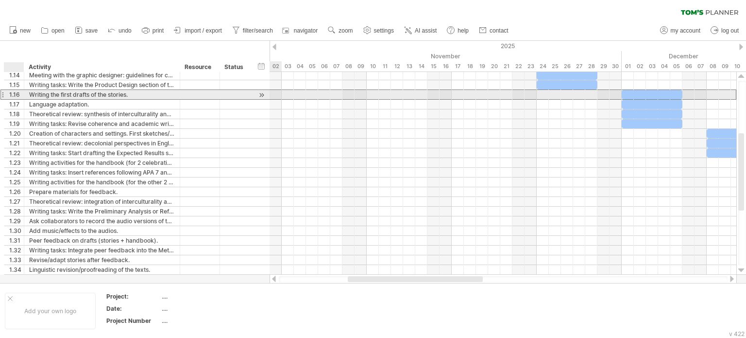
click at [13, 97] on div "1.16" at bounding box center [16, 94] width 15 height 9
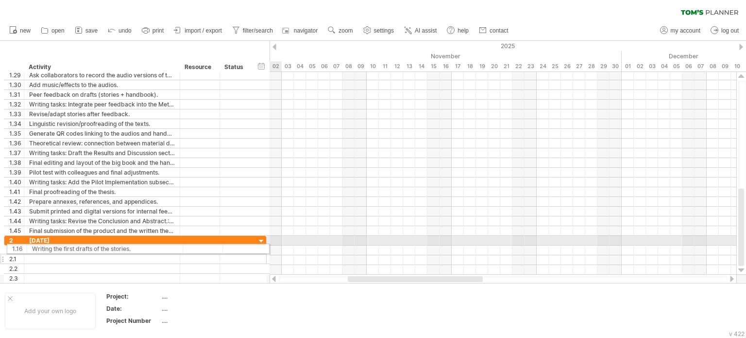
drag, startPoint x: 2, startPoint y: 93, endPoint x: 5, endPoint y: 247, distance: 154.0
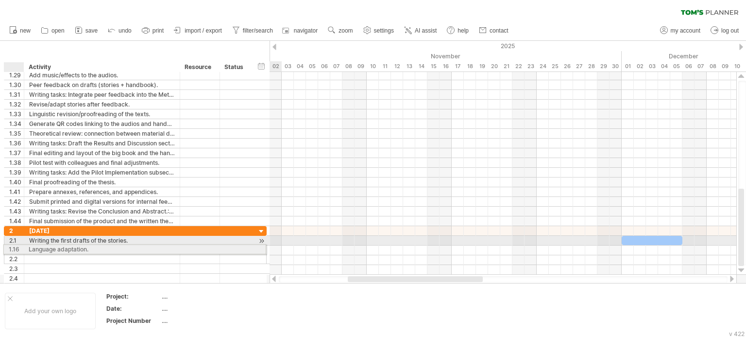
drag, startPoint x: 9, startPoint y: 149, endPoint x: 8, endPoint y: 247, distance: 98.1
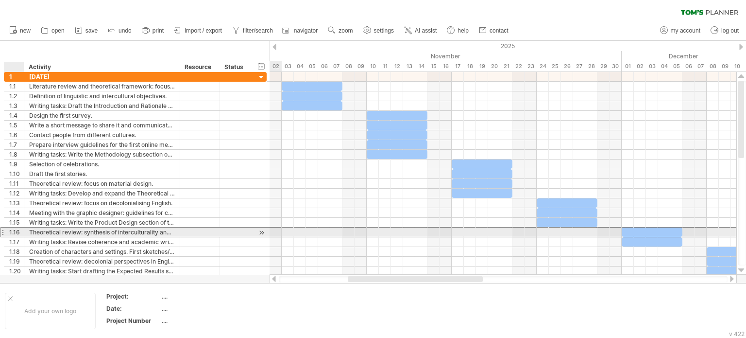
click at [16, 231] on div "1.16" at bounding box center [16, 231] width 15 height 9
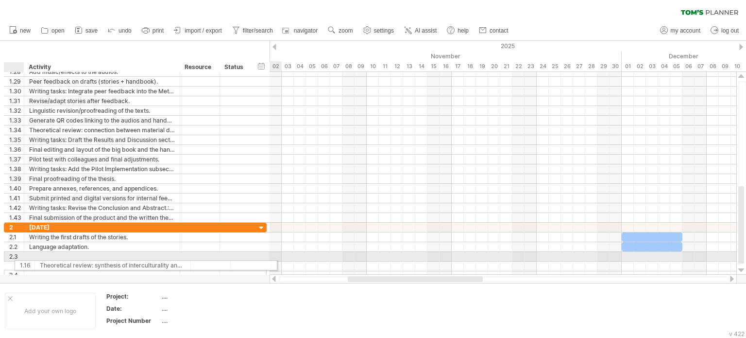
drag, startPoint x: 1, startPoint y: 232, endPoint x: 9, endPoint y: 263, distance: 32.0
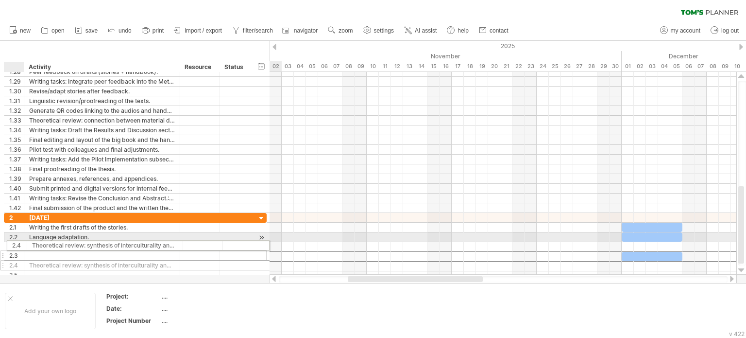
drag, startPoint x: 11, startPoint y: 254, endPoint x: 11, endPoint y: 243, distance: 10.7
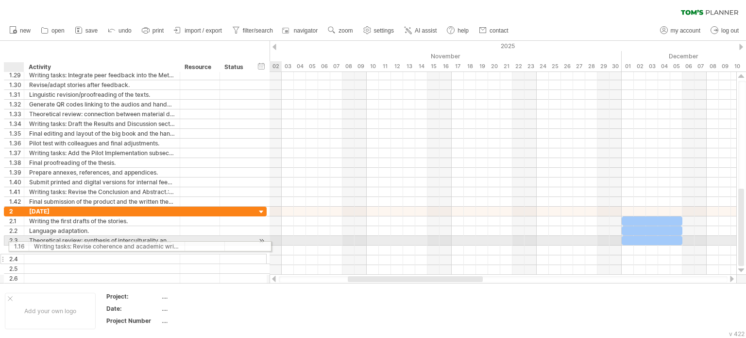
drag, startPoint x: 12, startPoint y: 149, endPoint x: 14, endPoint y: 244, distance: 95.2
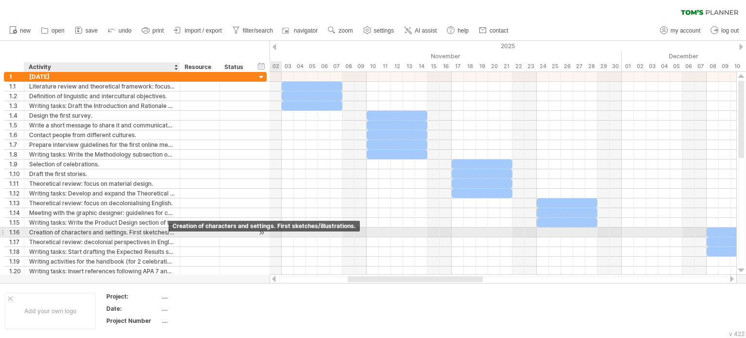
click at [156, 233] on div "Creation of characters and settings. First sketches/illustrations." at bounding box center [102, 231] width 146 height 9
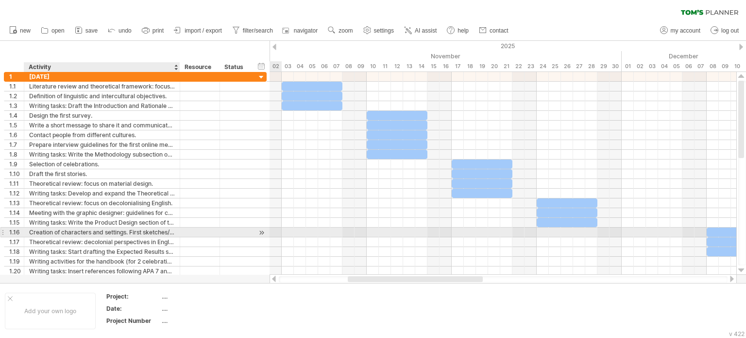
click at [20, 229] on div at bounding box center [22, 232] width 5 height 10
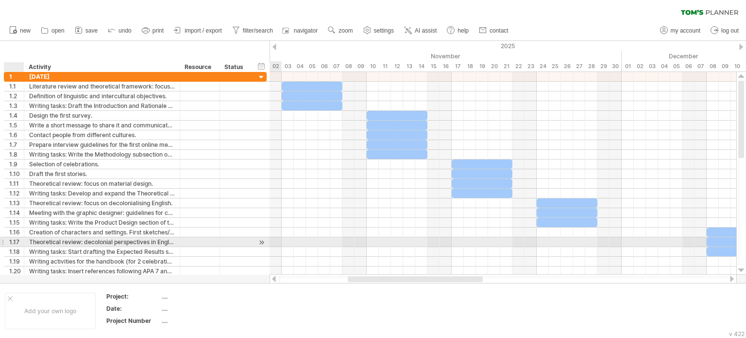
click at [20, 241] on div at bounding box center [22, 242] width 5 height 10
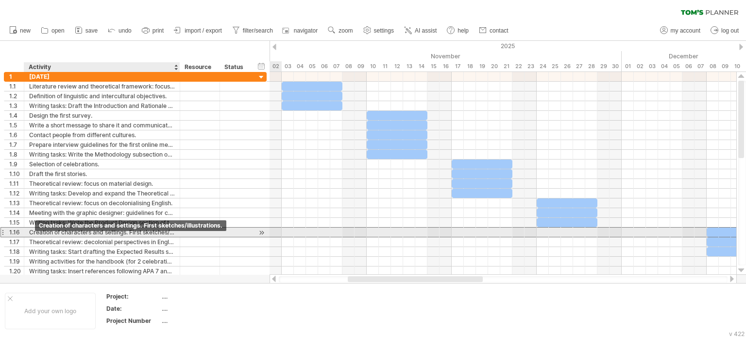
click at [42, 231] on div "Creation of characters and settings. First sketches/illustrations." at bounding box center [102, 231] width 146 height 9
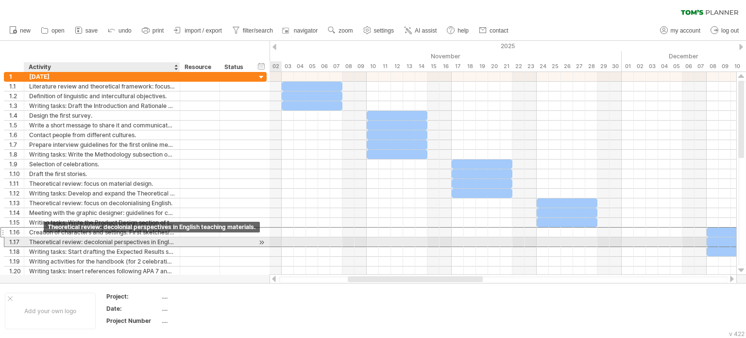
click at [46, 243] on div "Theoretical review: decolonial perspectives in English teaching materials." at bounding box center [102, 241] width 146 height 9
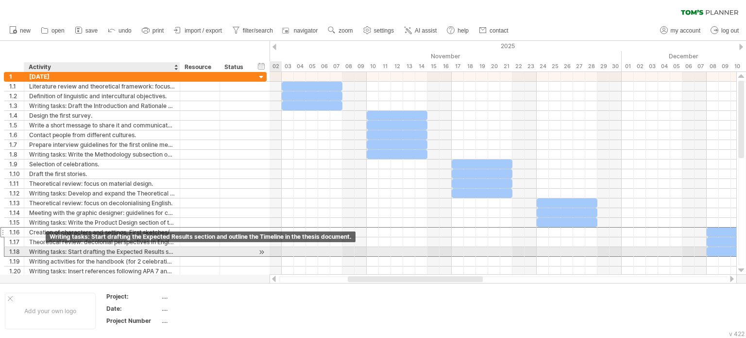
click at [46, 250] on div "Writing tasks: Start drafting the Expected Results section and outline the Time…" at bounding box center [102, 251] width 146 height 9
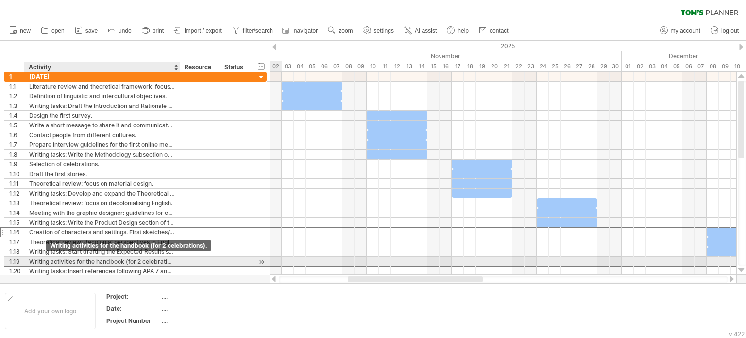
click at [46, 263] on div "Writing activities for the handbook (for 2 celebrations)." at bounding box center [102, 260] width 146 height 9
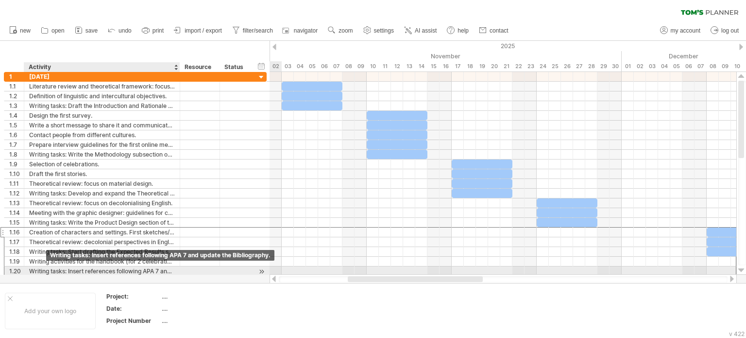
click at [47, 269] on div "Writing tasks: Insert references following APA 7 and update the Bibliography." at bounding box center [102, 270] width 146 height 9
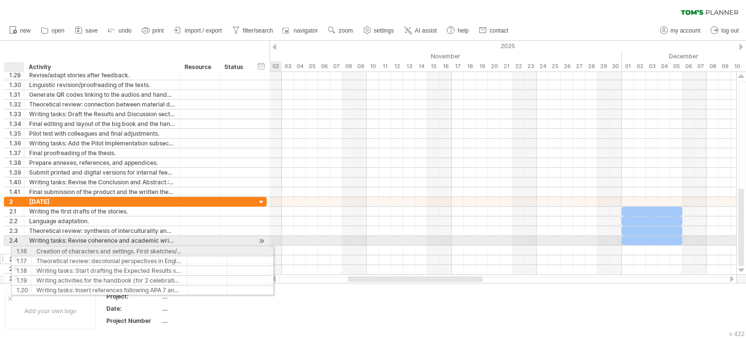
drag, startPoint x: 14, startPoint y: 232, endPoint x: 18, endPoint y: 249, distance: 17.7
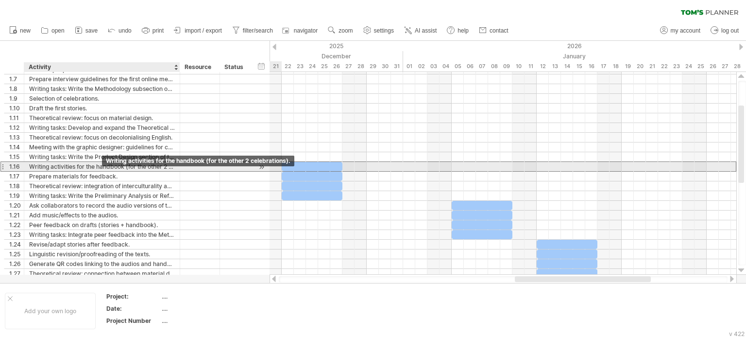
click at [99, 167] on div "Writing activities for the handbook (for the other 2 celebrations)." at bounding box center [102, 166] width 146 height 9
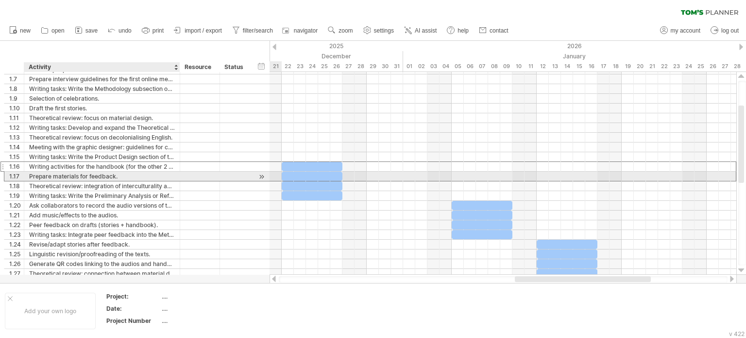
click at [100, 177] on div "Prepare materials for feedback." at bounding box center [102, 175] width 146 height 9
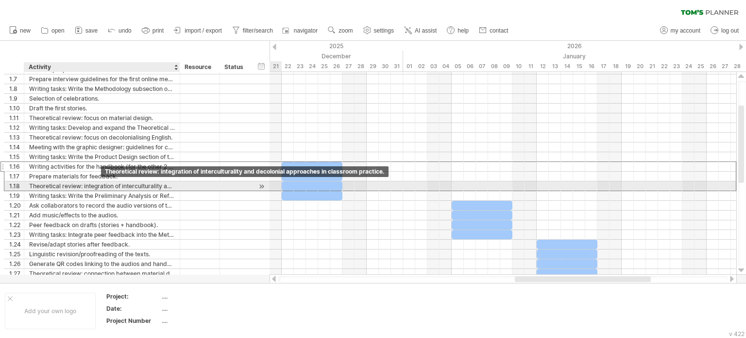
click at [103, 186] on div "Theoretical review: integration of interculturality and decolonial approaches i…" at bounding box center [102, 185] width 146 height 9
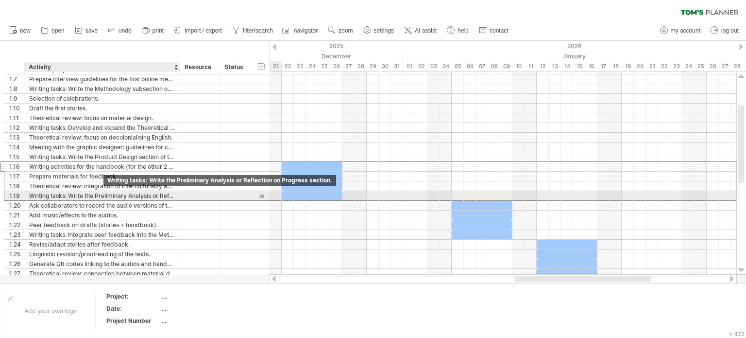
click at [105, 192] on div "Writing tasks: Write the Preliminary Analysis or Reflection on Progress section." at bounding box center [102, 195] width 146 height 9
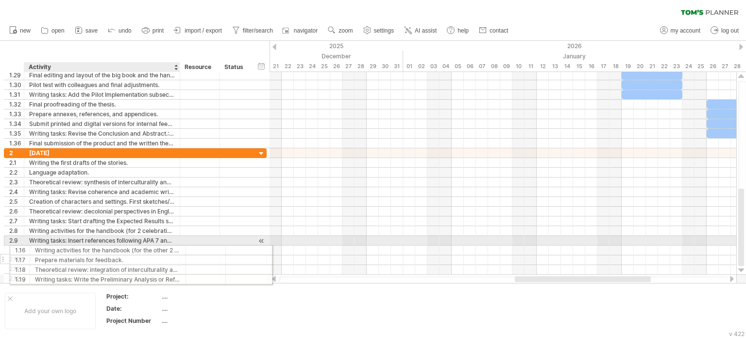
drag, startPoint x: 64, startPoint y: 167, endPoint x: 67, endPoint y: 248, distance: 81.7
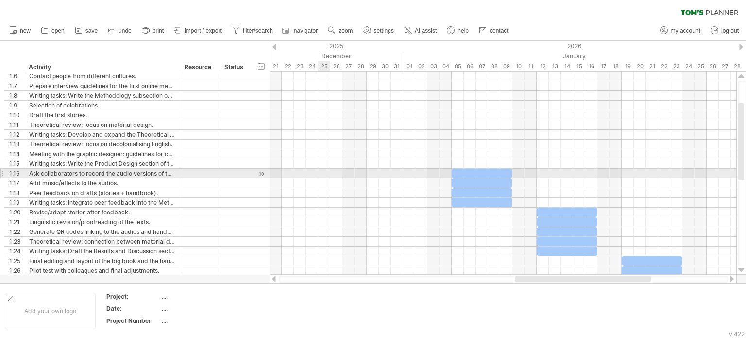
click at [324, 172] on div at bounding box center [503, 174] width 467 height 10
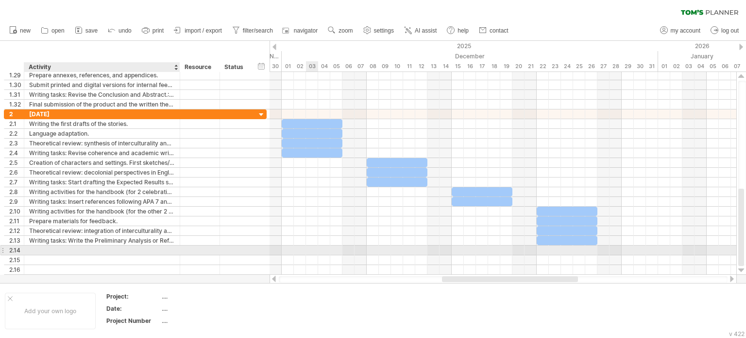
click at [57, 247] on div at bounding box center [102, 249] width 146 height 9
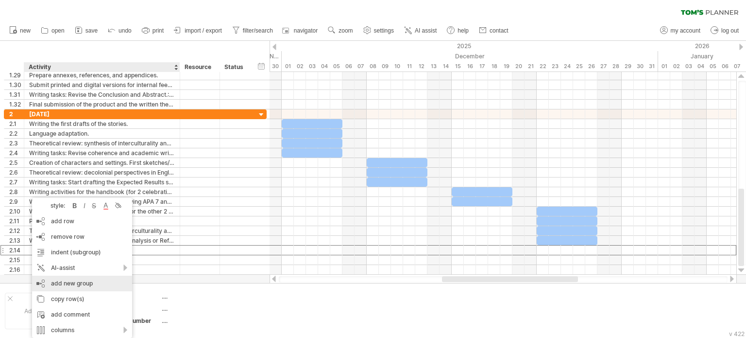
click at [74, 279] on div "add new group" at bounding box center [82, 283] width 100 height 16
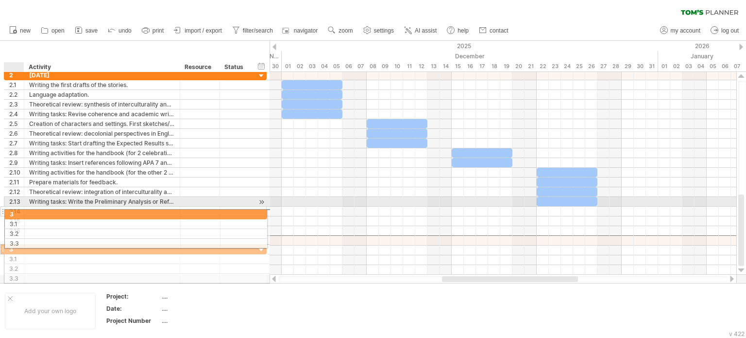
drag, startPoint x: 12, startPoint y: 238, endPoint x: 10, endPoint y: 212, distance: 25.9
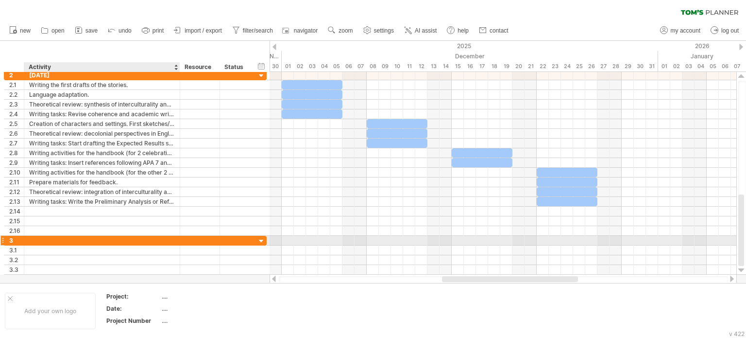
click at [41, 238] on div at bounding box center [102, 240] width 146 height 9
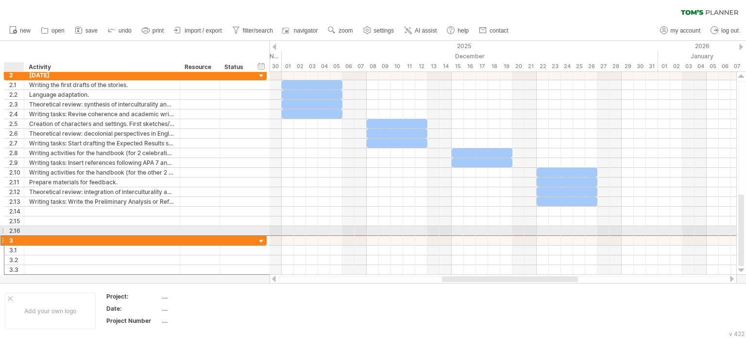
click at [10, 229] on div "2.16" at bounding box center [16, 230] width 15 height 9
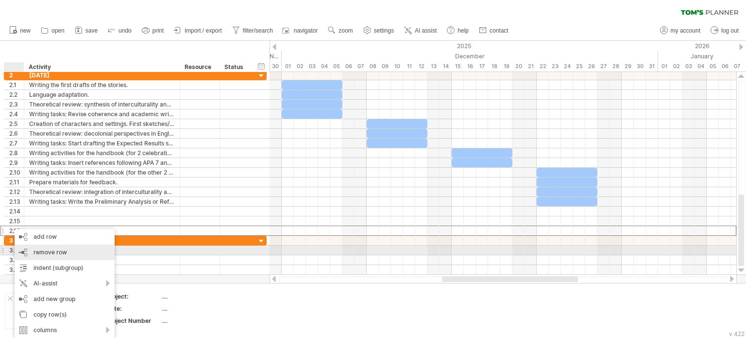
click at [17, 246] on div "remove row remove selected rows" at bounding box center [65, 252] width 100 height 16
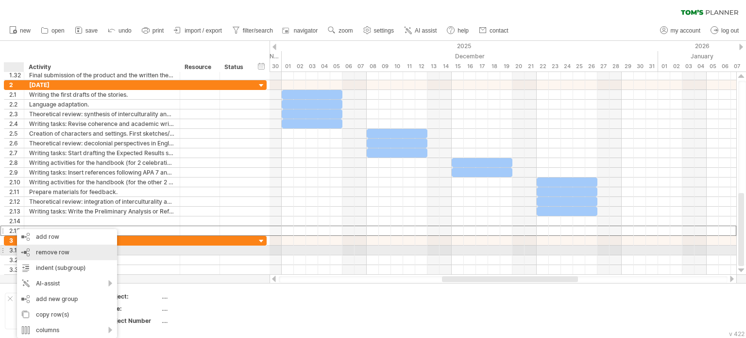
click at [27, 255] on div "remove row remove selected rows" at bounding box center [67, 252] width 100 height 16
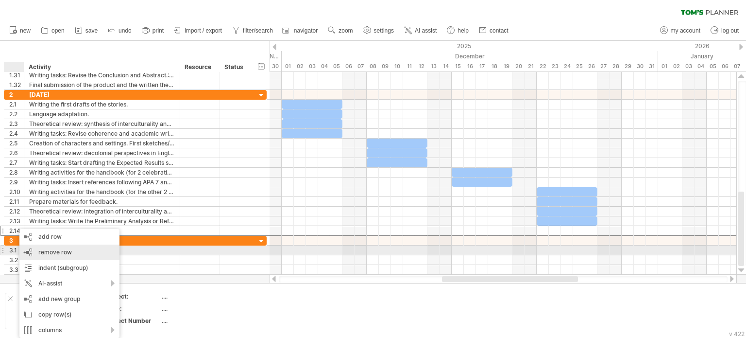
click at [26, 254] on div "remove row remove selected rows" at bounding box center [69, 252] width 100 height 16
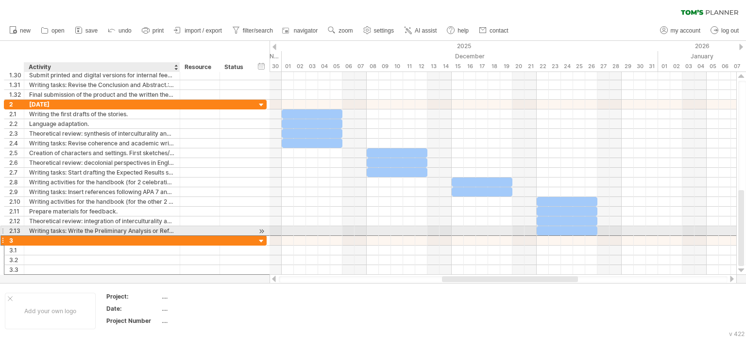
click at [33, 236] on div at bounding box center [102, 240] width 146 height 9
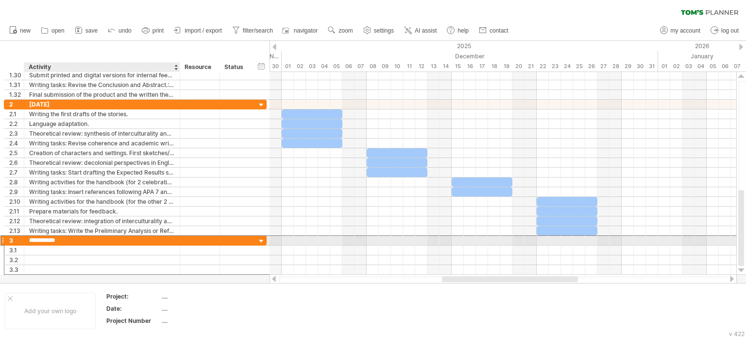
type input "**********"
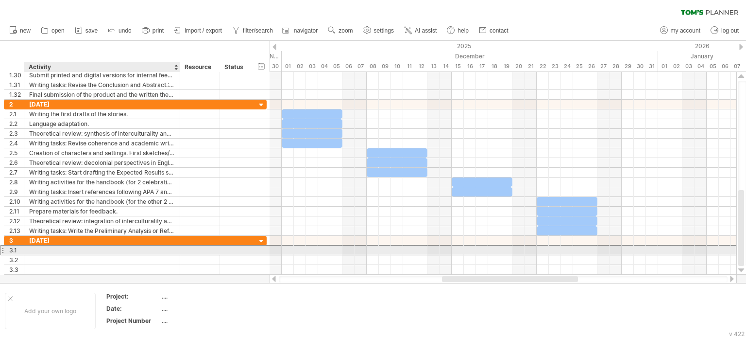
click at [43, 249] on div at bounding box center [102, 249] width 146 height 9
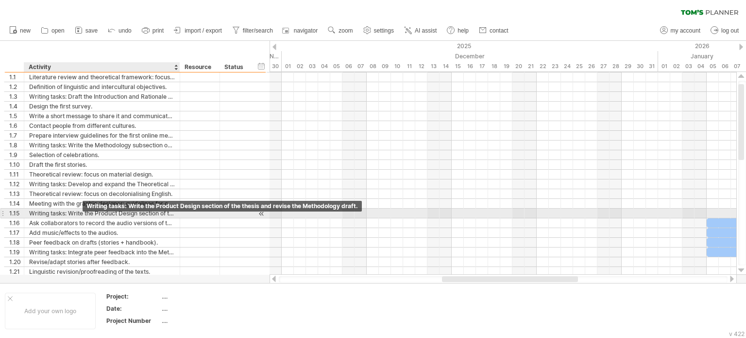
click at [76, 211] on div "Writing tasks: Write the Product Design section of the thesis and revise the Me…" at bounding box center [102, 212] width 146 height 9
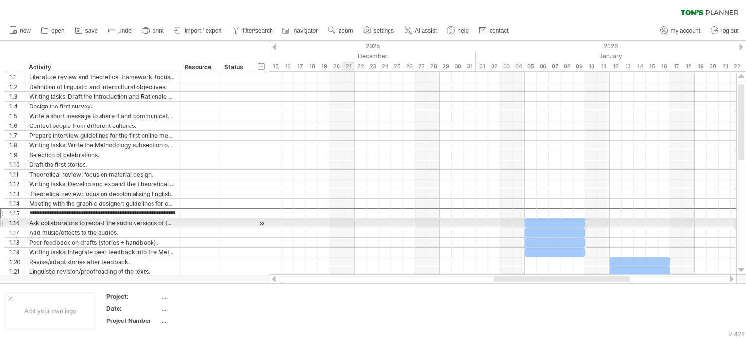
click at [350, 218] on div at bounding box center [503, 223] width 467 height 10
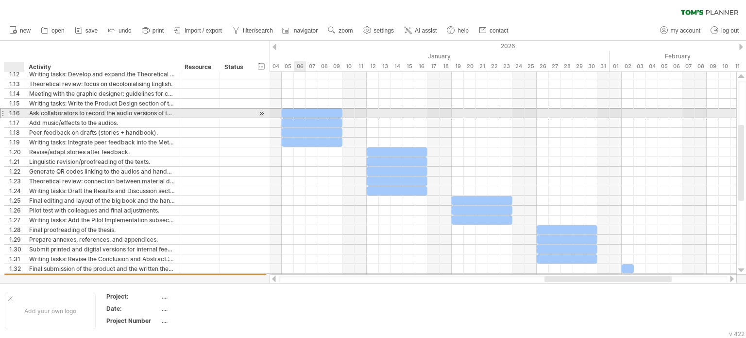
click at [10, 113] on div "1.16" at bounding box center [16, 112] width 15 height 9
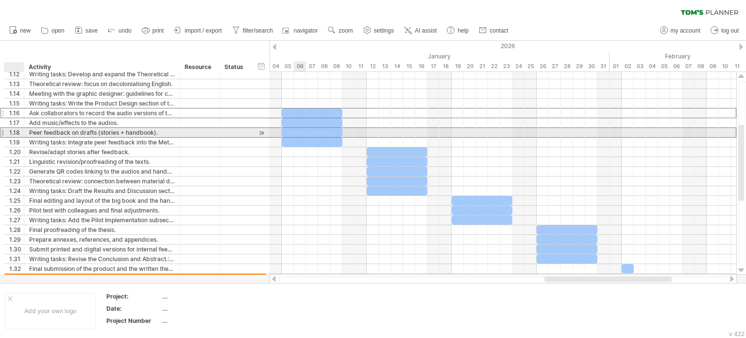
click at [17, 128] on div "1.18" at bounding box center [16, 132] width 15 height 9
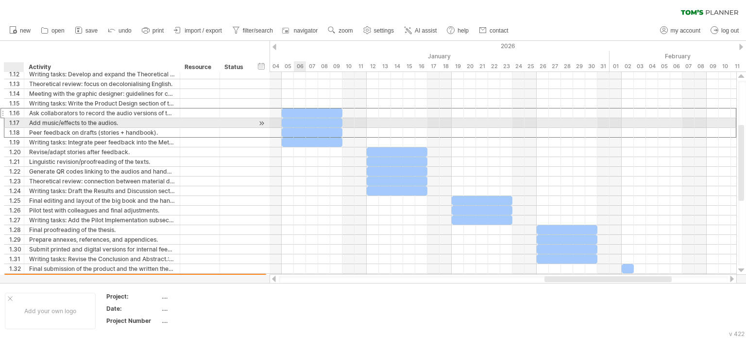
click at [16, 123] on div "1.17" at bounding box center [16, 122] width 15 height 9
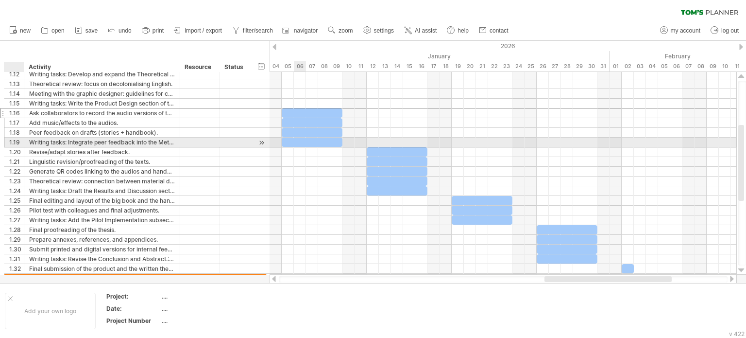
click at [19, 138] on div "1.19" at bounding box center [16, 141] width 15 height 9
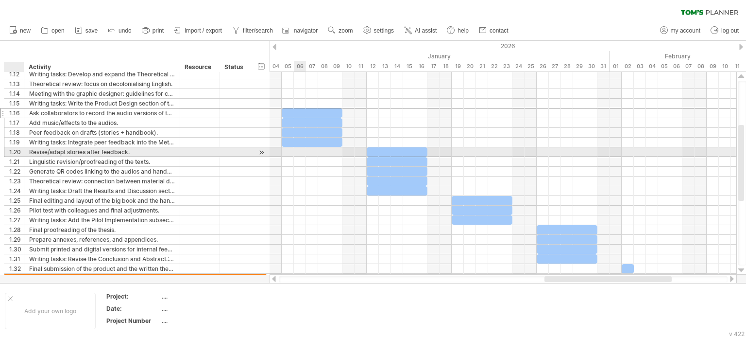
click at [19, 149] on div "1.20" at bounding box center [16, 151] width 15 height 9
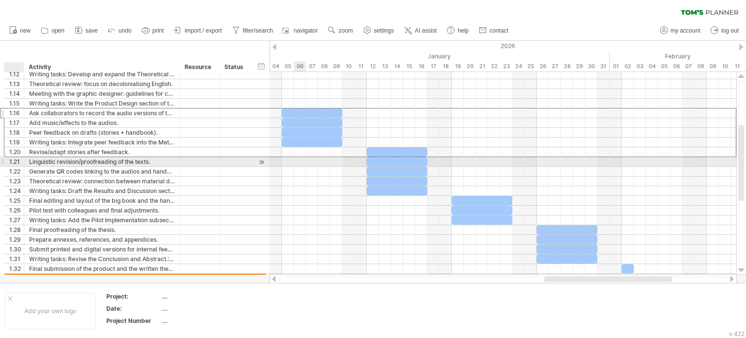
click at [21, 159] on div at bounding box center [22, 162] width 5 height 10
click at [26, 161] on div "**********" at bounding box center [102, 161] width 156 height 9
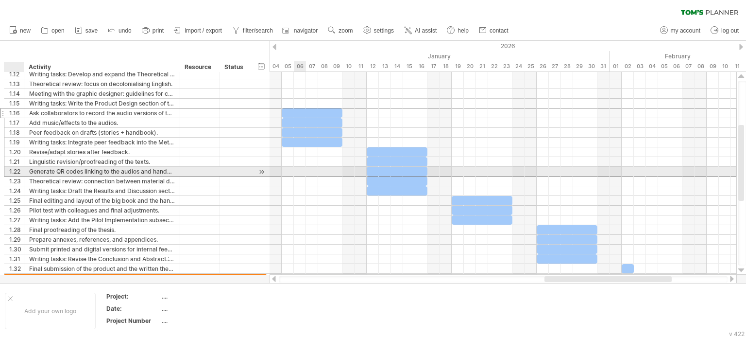
click at [28, 172] on div "**********" at bounding box center [102, 171] width 156 height 9
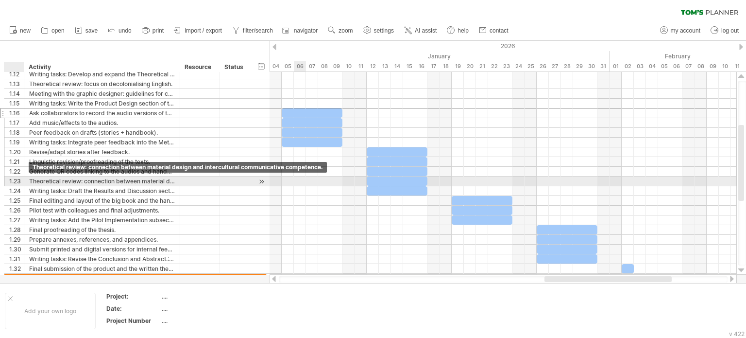
click at [29, 177] on div "Theoretical review: connection between material design and intercultural commun…" at bounding box center [102, 180] width 146 height 9
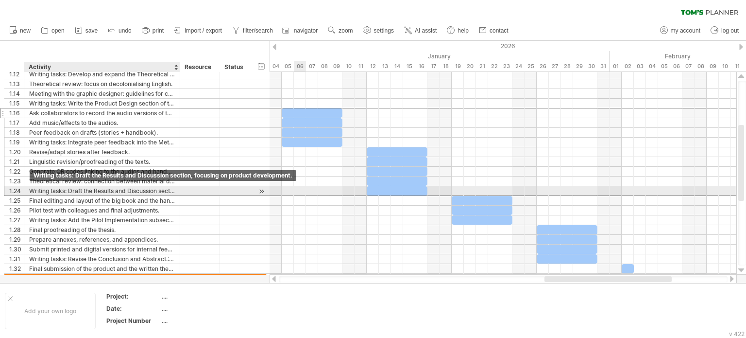
click at [31, 189] on div "Writing tasks: Draft the Results and Discussion section, focusing on product de…" at bounding box center [102, 190] width 146 height 9
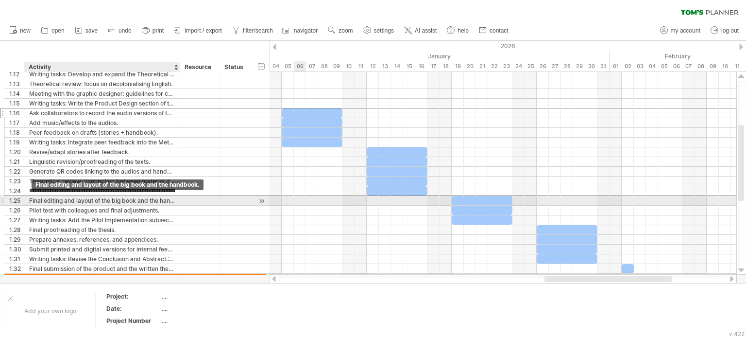
click at [33, 200] on div "Final editing and layout of the big book and the handbook." at bounding box center [102, 200] width 146 height 9
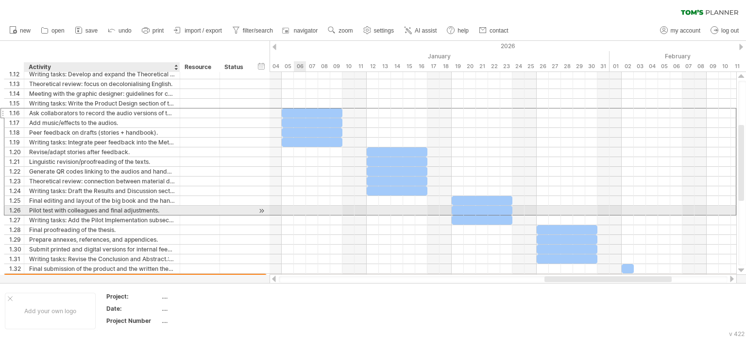
click at [35, 207] on div "Pilot test with colleagues and final adjustments." at bounding box center [102, 209] width 146 height 9
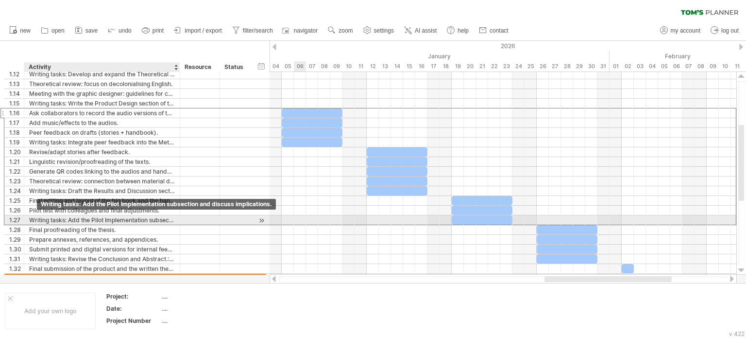
click at [37, 217] on div "Writing tasks: Add the Pilot Implementation subsection and discuss implications." at bounding box center [102, 219] width 146 height 9
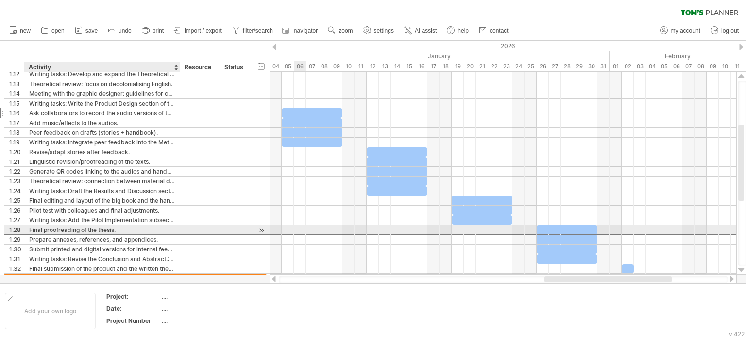
click at [41, 228] on div "Final proofreading of the thesis." at bounding box center [102, 229] width 146 height 9
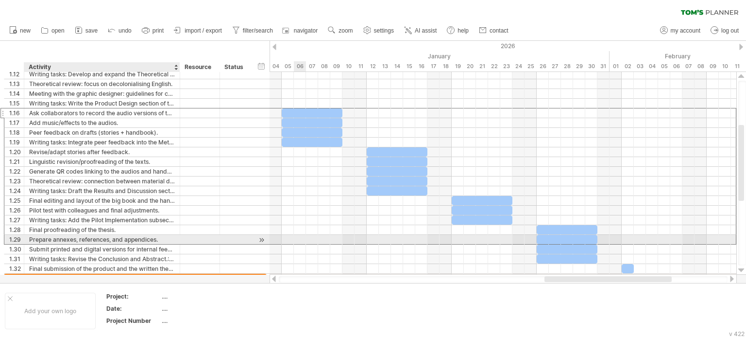
click at [43, 236] on div "Prepare annexes, references, and appendices." at bounding box center [102, 239] width 146 height 9
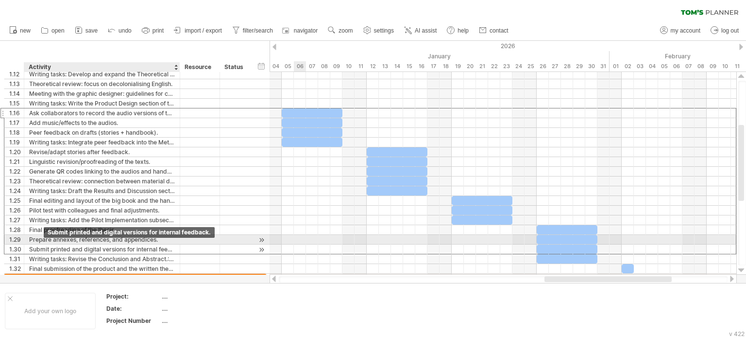
click at [45, 244] on div "Submit printed and digital versions for internal feedback." at bounding box center [102, 248] width 146 height 9
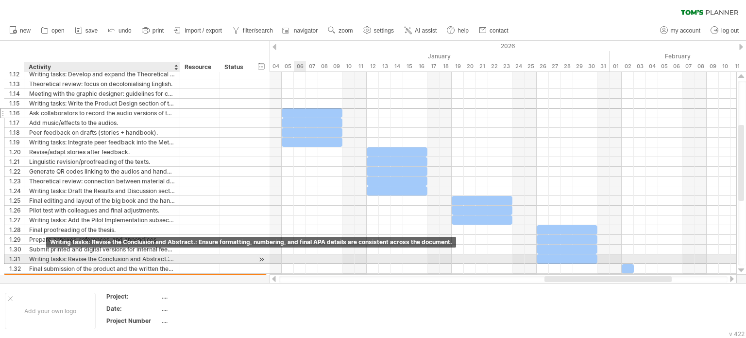
click at [48, 256] on div "Writing tasks: Revise the Conclusion and Abstract.: Ensure formatting, numberin…" at bounding box center [102, 258] width 146 height 9
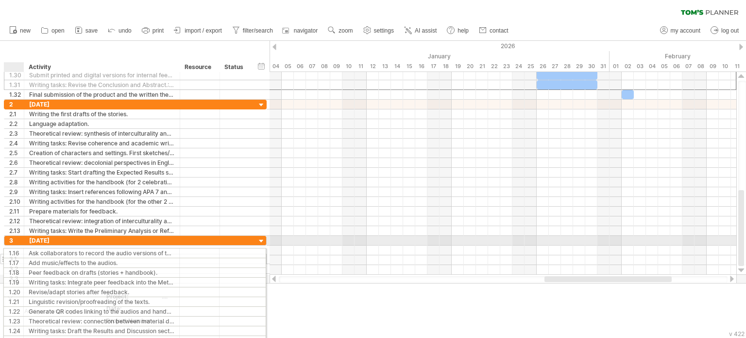
drag, startPoint x: 19, startPoint y: 116, endPoint x: 16, endPoint y: 251, distance: 135.6
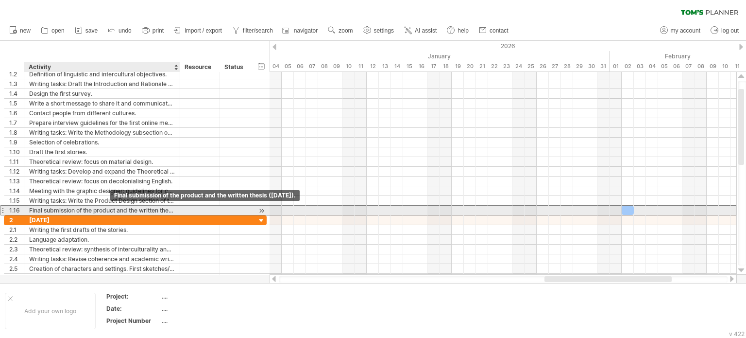
click at [109, 210] on div "Final submission of the product and the written thesis (2 February)." at bounding box center [102, 209] width 146 height 9
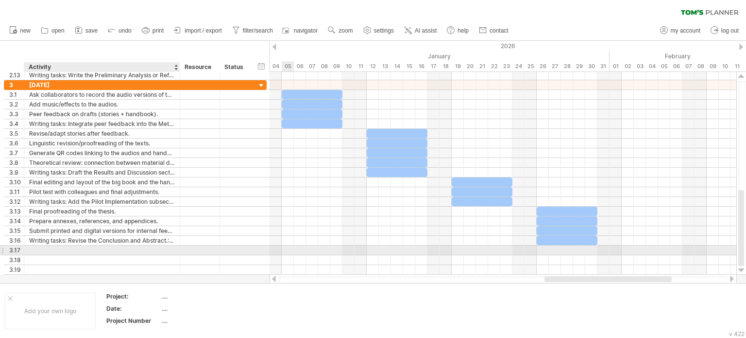
click at [85, 249] on div at bounding box center [102, 249] width 146 height 9
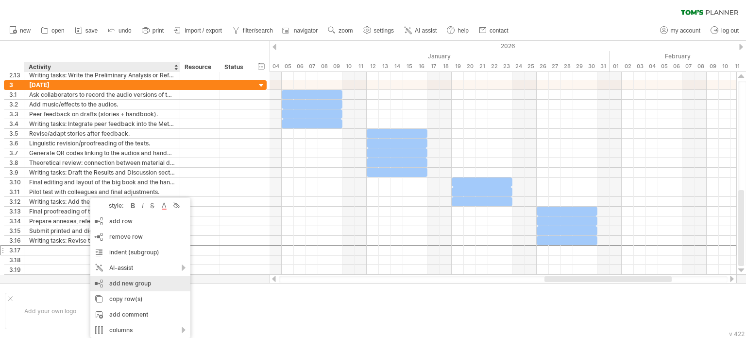
click at [148, 289] on div "add new group" at bounding box center [140, 283] width 100 height 16
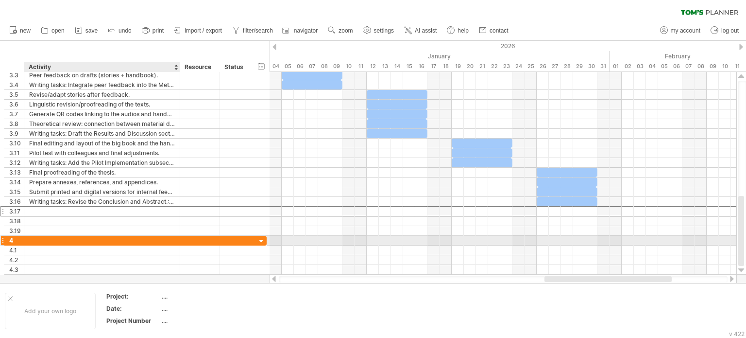
click at [116, 242] on div at bounding box center [102, 240] width 146 height 9
type input "**********"
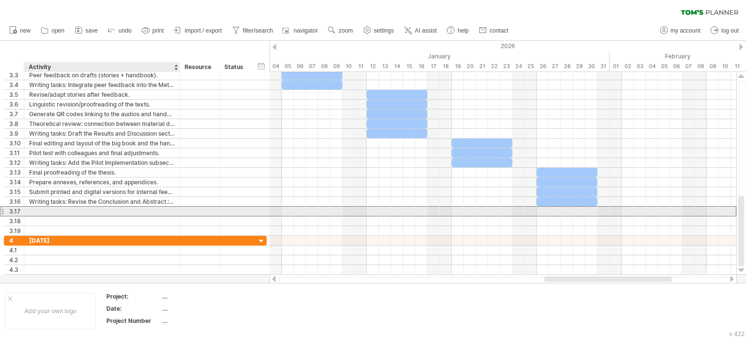
click at [48, 211] on div at bounding box center [102, 210] width 146 height 9
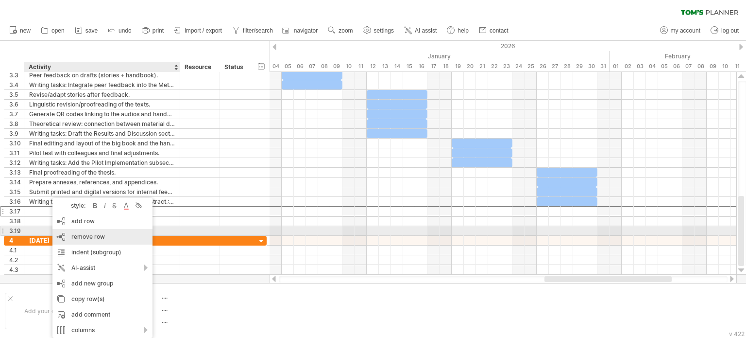
click at [66, 233] on div "remove row remove selected rows" at bounding box center [102, 237] width 100 height 16
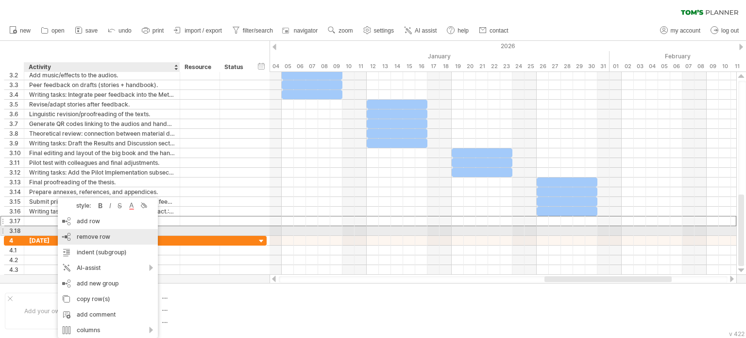
click at [62, 231] on div "remove row remove selected rows" at bounding box center [108, 237] width 100 height 16
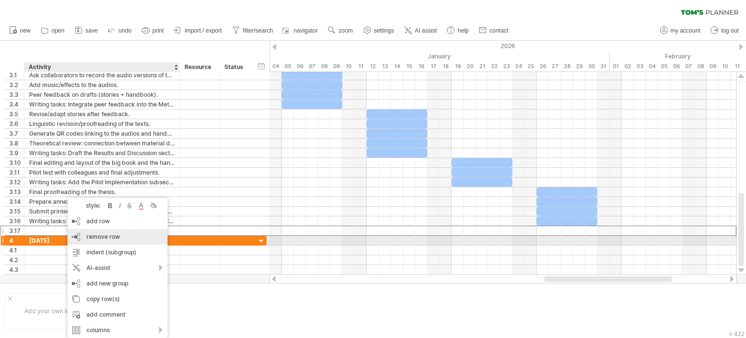
click at [77, 241] on div "remove row remove selected rows" at bounding box center [118, 237] width 100 height 16
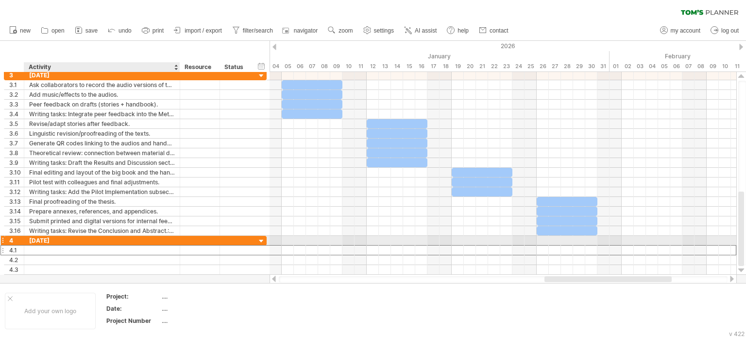
click at [80, 245] on div at bounding box center [102, 249] width 146 height 9
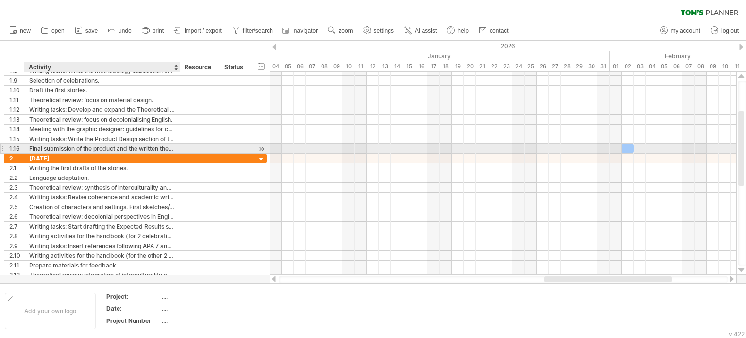
click at [52, 147] on div "Final submission of the product and the written thesis (2 February)." at bounding box center [102, 148] width 146 height 9
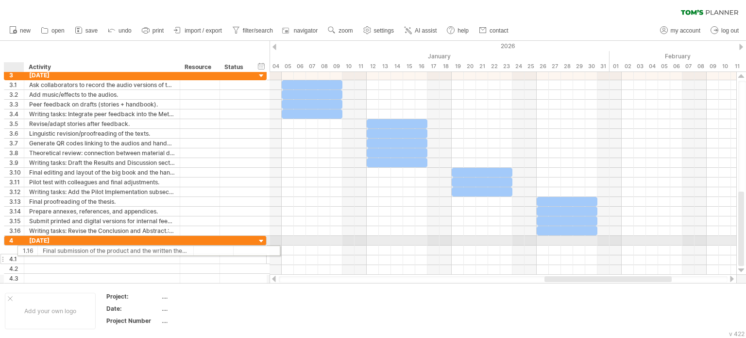
drag, startPoint x: 5, startPoint y: 150, endPoint x: 16, endPoint y: 249, distance: 100.2
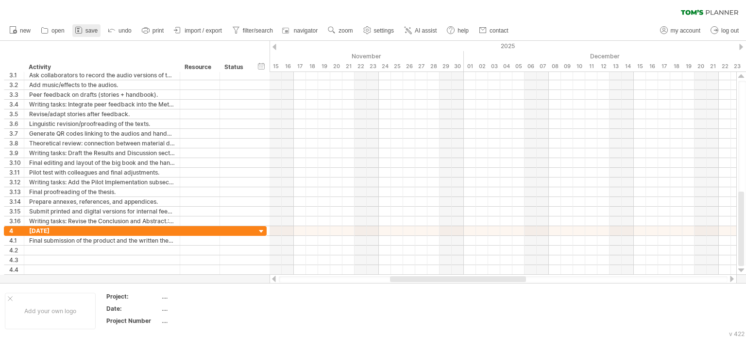
click at [91, 34] on link "save" at bounding box center [86, 30] width 28 height 13
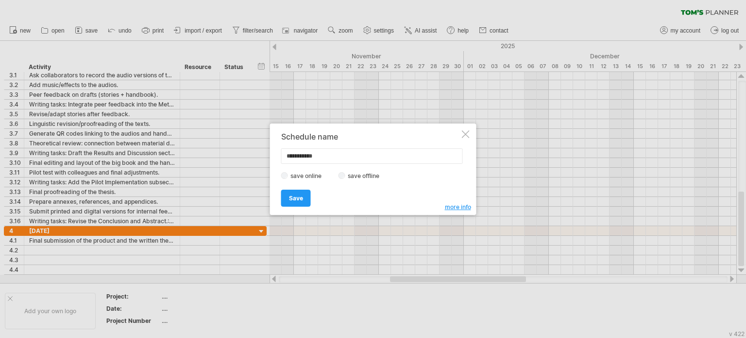
click at [343, 153] on input "**********" at bounding box center [372, 156] width 182 height 16
type input "*"
type input "**********"
click at [295, 195] on span "Save" at bounding box center [296, 197] width 14 height 7
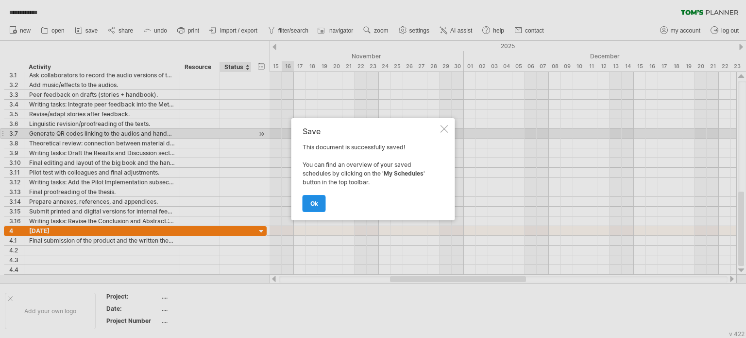
click at [316, 204] on span "ok" at bounding box center [314, 203] width 8 height 7
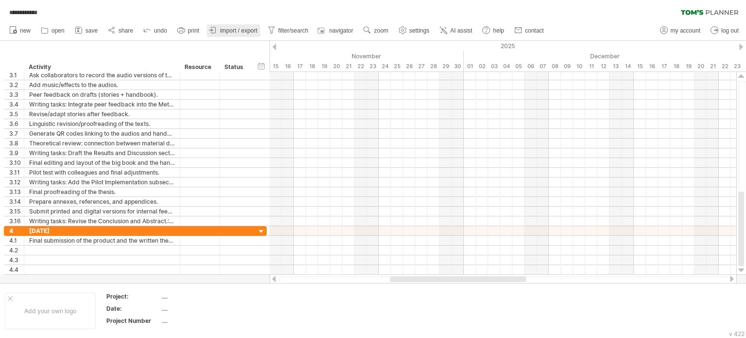
click at [217, 31] on icon at bounding box center [213, 30] width 10 height 10
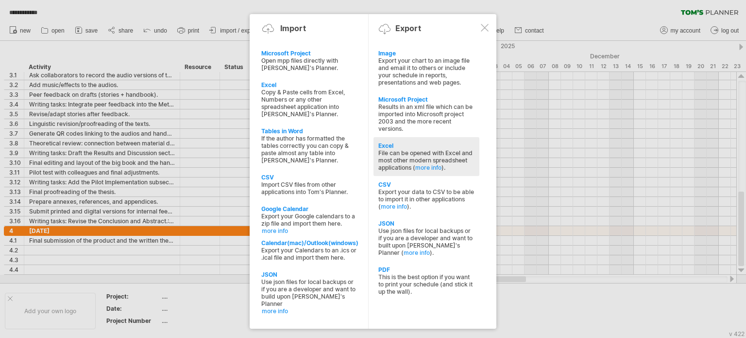
click at [412, 144] on div "Excel" at bounding box center [426, 145] width 96 height 7
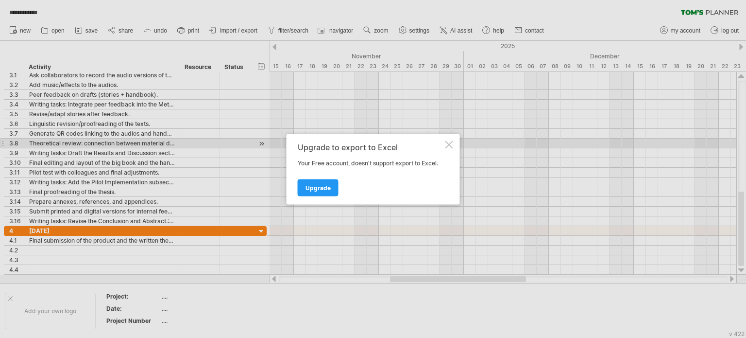
click at [451, 142] on div at bounding box center [449, 144] width 8 height 8
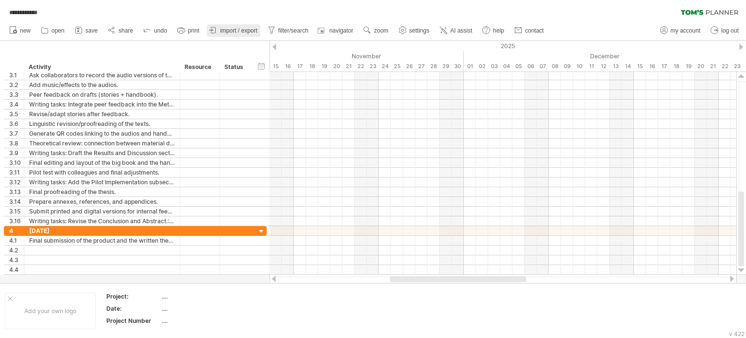
click at [246, 33] on span "import / export" at bounding box center [238, 30] width 37 height 7
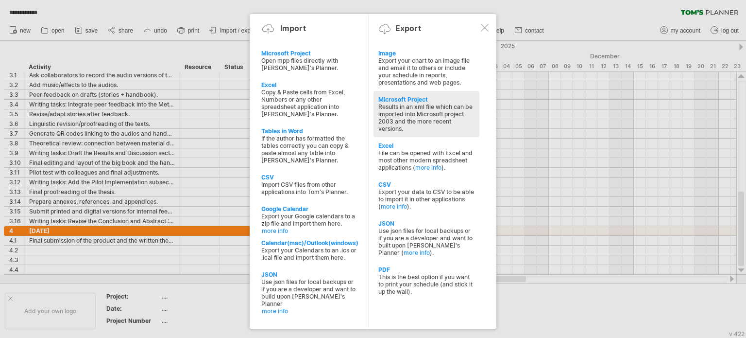
click at [444, 122] on div "Results in an xml file which can be imported into Microsoft project 2003 and th…" at bounding box center [426, 117] width 96 height 29
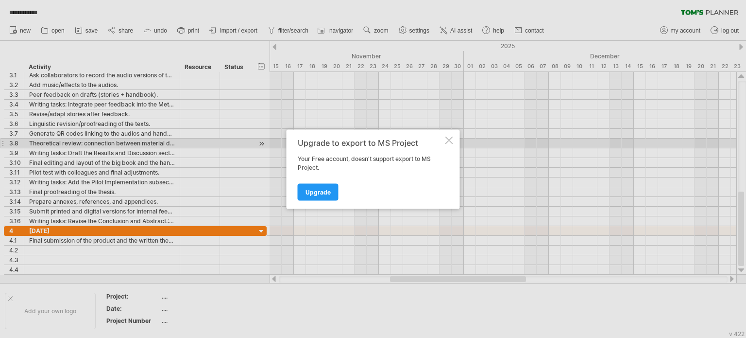
click at [451, 141] on div at bounding box center [449, 140] width 8 height 8
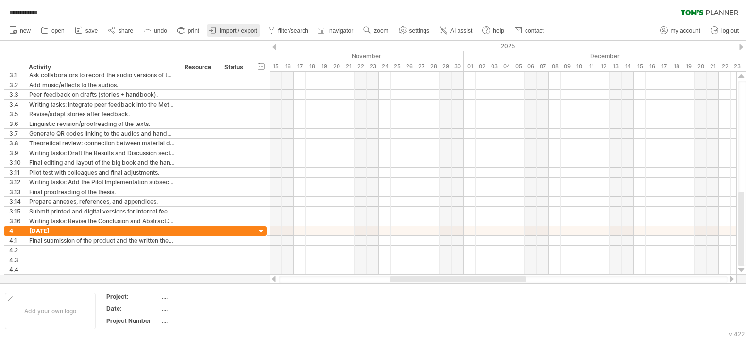
click at [233, 26] on link "import / export" at bounding box center [233, 30] width 53 height 13
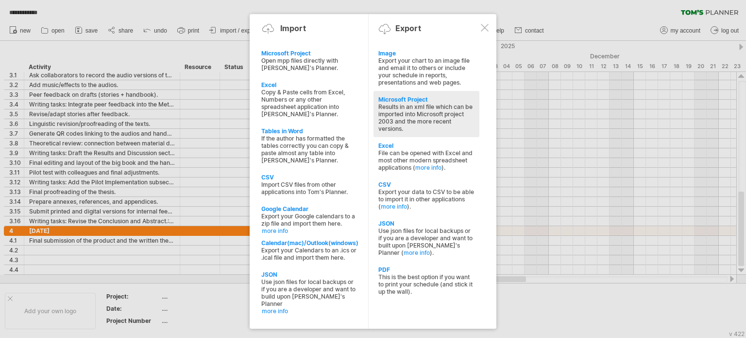
click at [386, 122] on div "Results in an xml file which can be imported into Microsoft project 2003 and th…" at bounding box center [426, 117] width 96 height 29
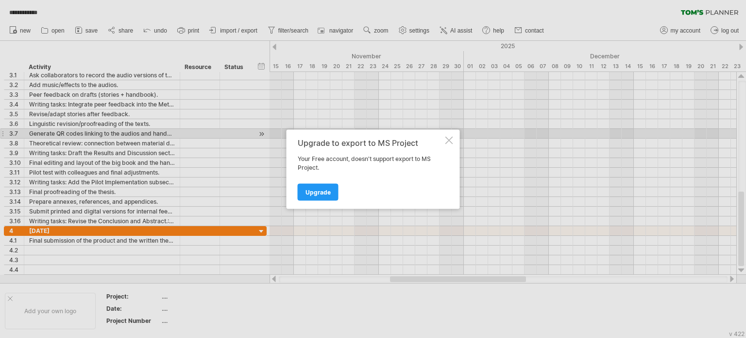
click at [452, 137] on div at bounding box center [449, 140] width 8 height 8
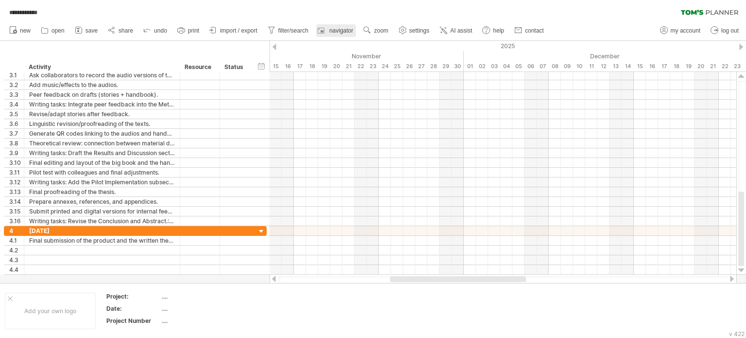
click at [335, 31] on span "navigator" at bounding box center [341, 30] width 24 height 7
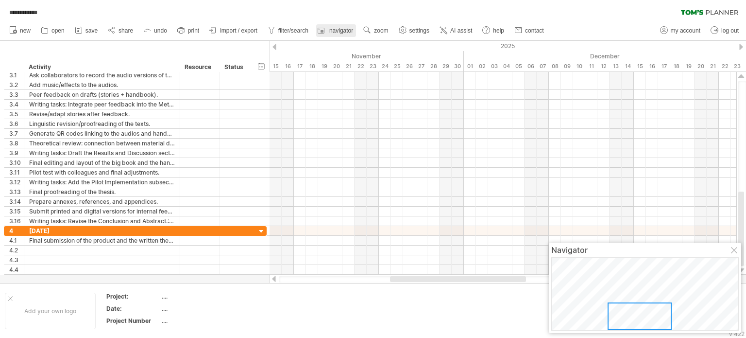
click at [335, 31] on span "navigator" at bounding box center [341, 30] width 24 height 7
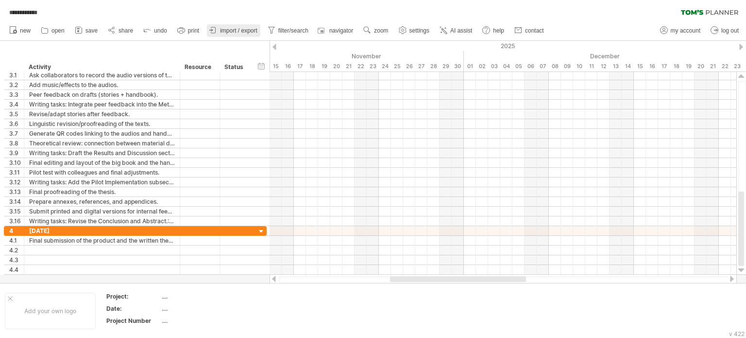
click at [248, 31] on span "import / export" at bounding box center [238, 30] width 37 height 7
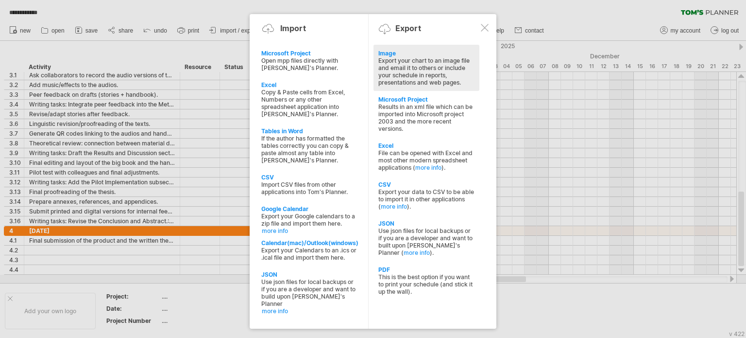
click at [387, 80] on div "Export your chart to an image file and email it to others or include your sched…" at bounding box center [426, 71] width 96 height 29
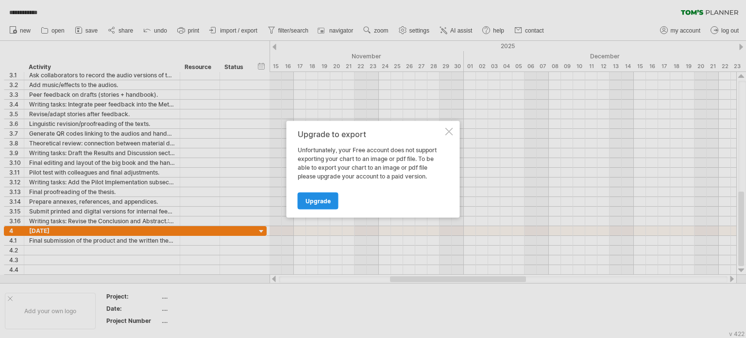
click at [324, 197] on span "Upgrade" at bounding box center [318, 200] width 25 height 7
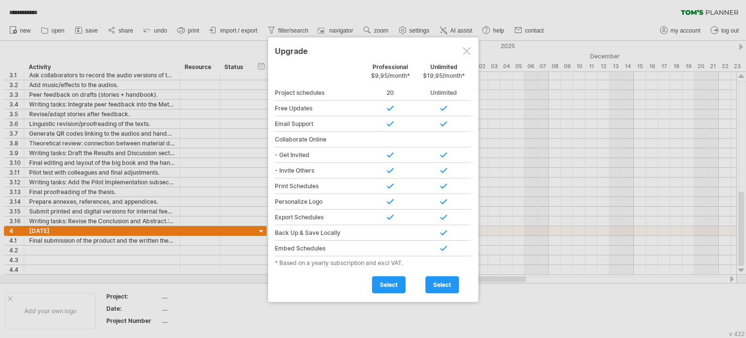
click at [464, 49] on div at bounding box center [467, 51] width 8 height 8
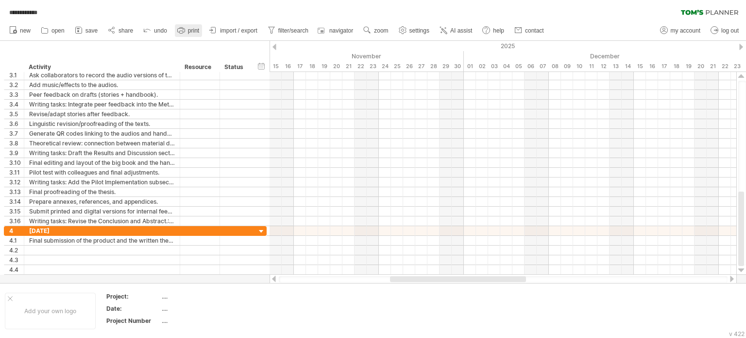
click at [186, 28] on icon at bounding box center [181, 30] width 10 height 10
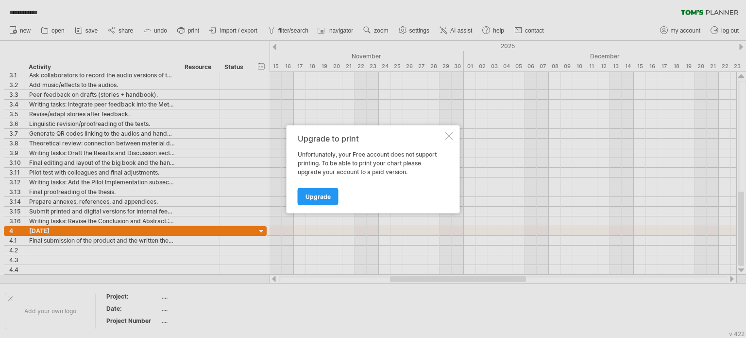
click at [445, 130] on div "Upgrade to print Unfortunately, your Free account does not support printing. To…" at bounding box center [373, 169] width 173 height 88
click at [449, 135] on div at bounding box center [449, 136] width 8 height 8
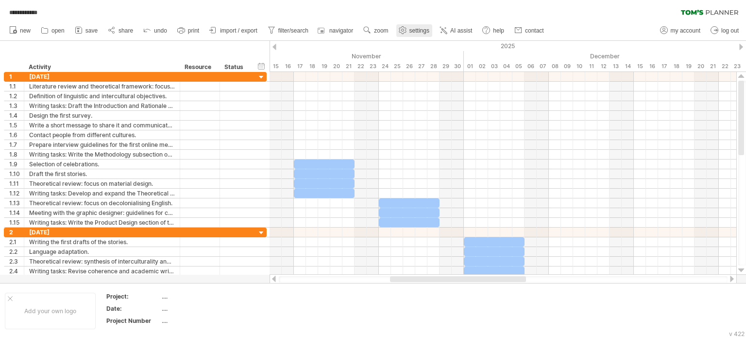
click at [410, 31] on span "settings" at bounding box center [420, 30] width 20 height 7
select select "*"
select select "**"
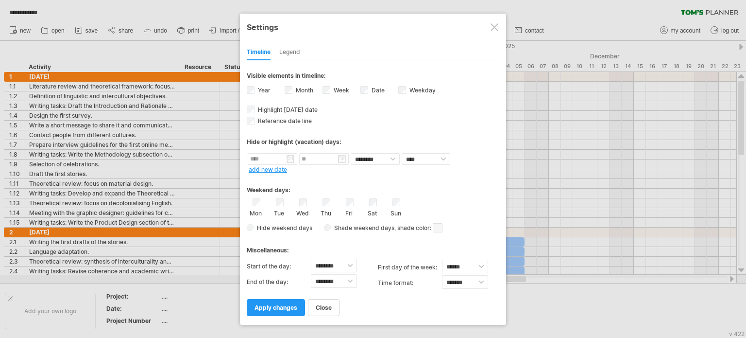
click at [497, 29] on div at bounding box center [495, 27] width 8 height 8
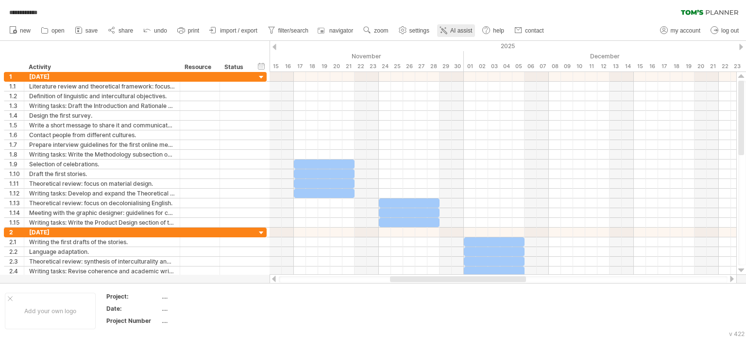
click at [461, 31] on span "AI assist" at bounding box center [461, 30] width 22 height 7
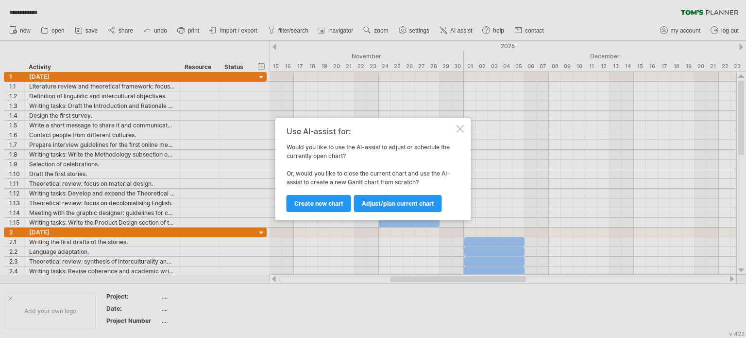
click at [462, 129] on div at bounding box center [461, 129] width 8 height 8
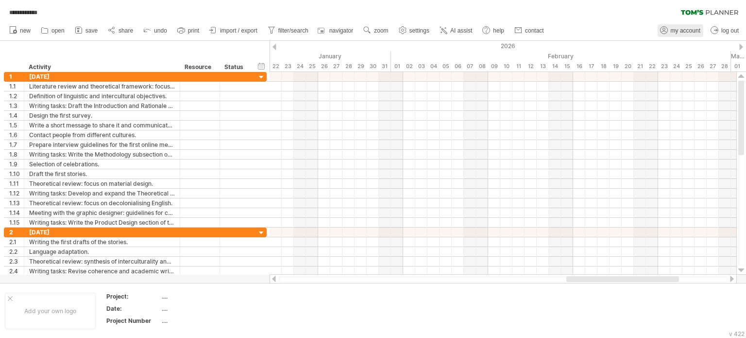
click at [673, 35] on link "my account" at bounding box center [681, 30] width 46 height 13
type input "**********"
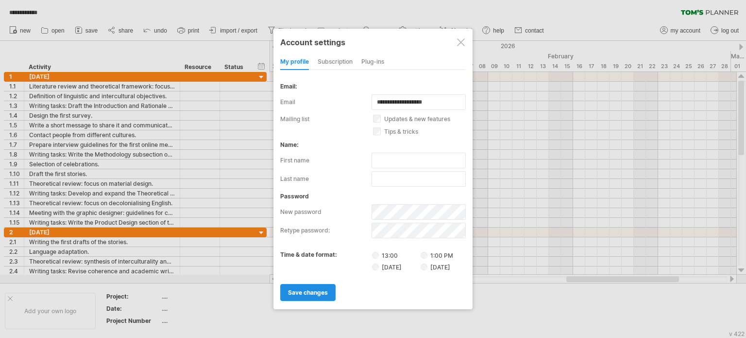
click at [310, 294] on span "save changes" at bounding box center [308, 292] width 40 height 7
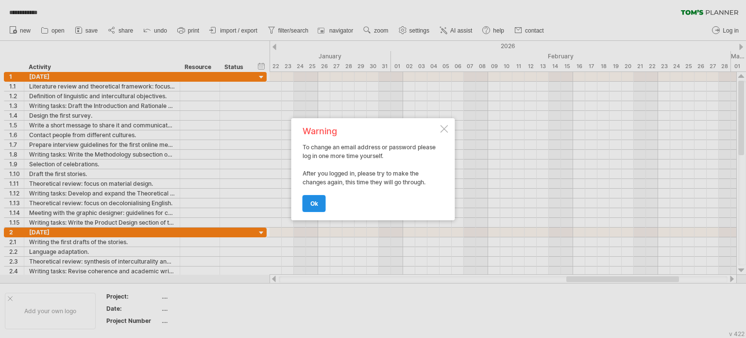
click at [319, 198] on link "ok" at bounding box center [314, 203] width 23 height 17
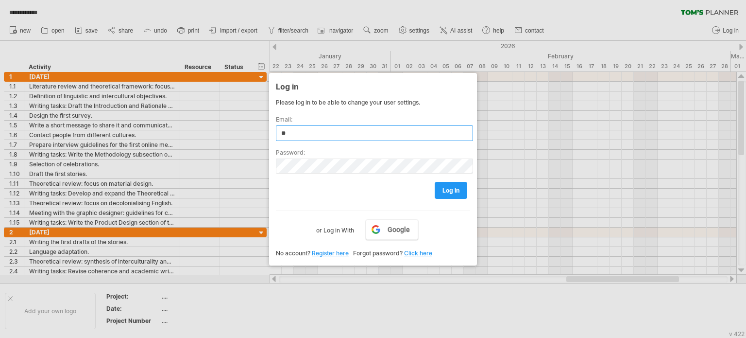
type input "**"
